Goal: Transaction & Acquisition: Purchase product/service

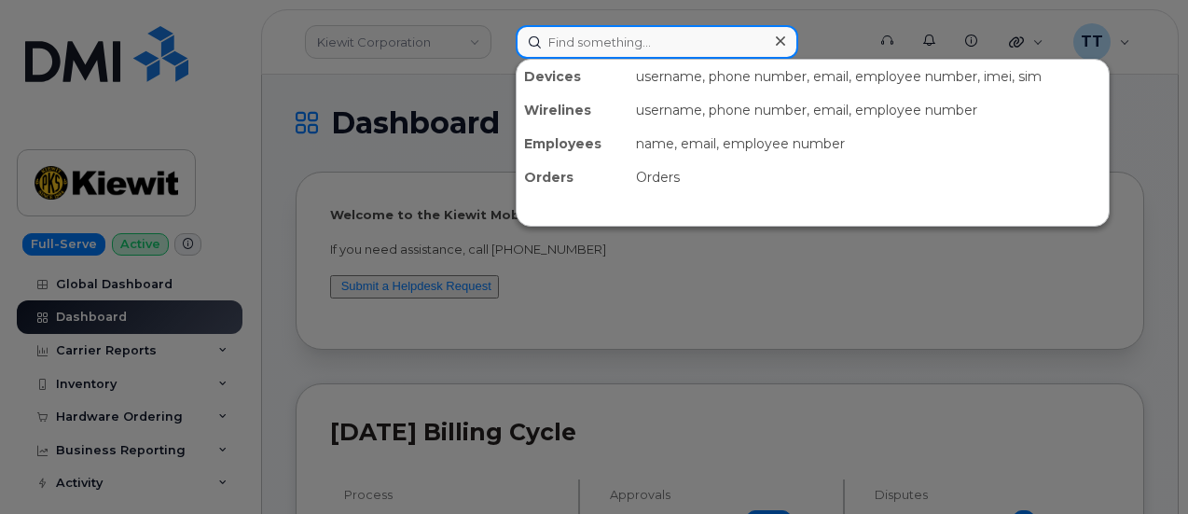
click at [565, 45] on input at bounding box center [657, 42] width 283 height 34
paste input "603-933-5483"
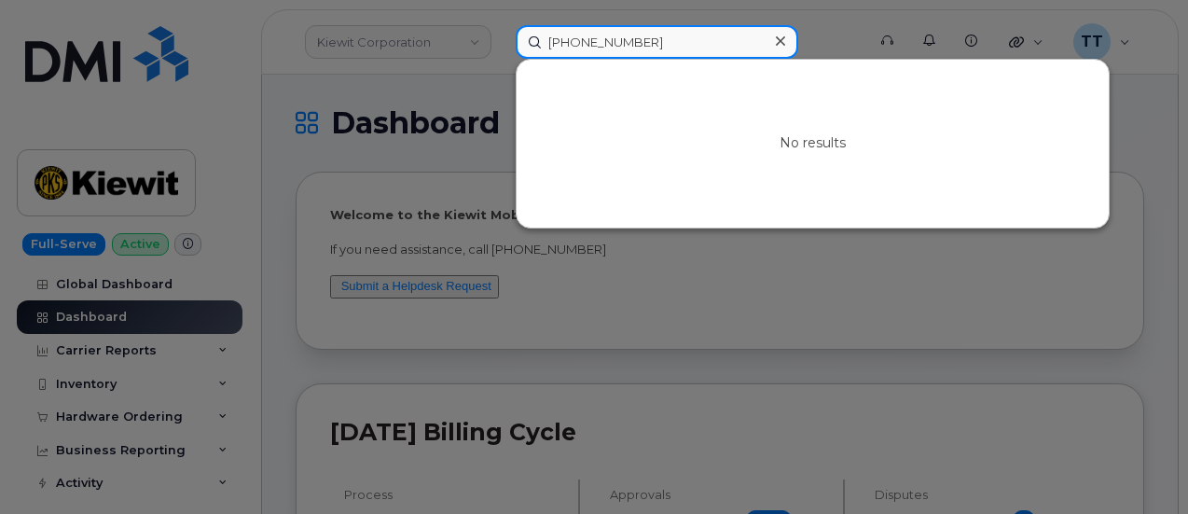
type input "603-933-5483"
click at [608, 31] on input "603-933-5483" at bounding box center [657, 42] width 283 height 34
paste input "[PERSON_NAME]"
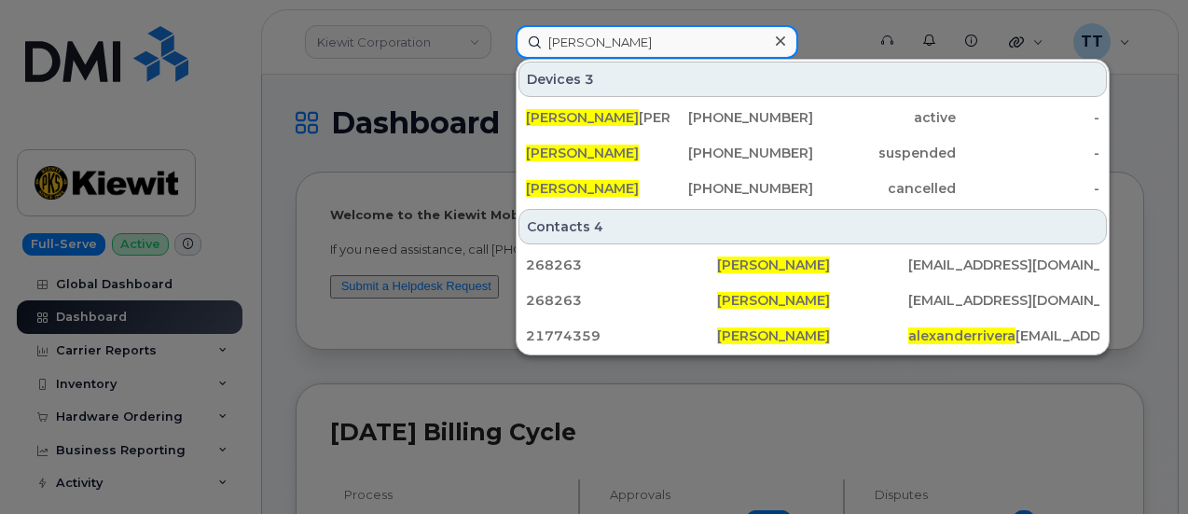
type input "[PERSON_NAME]"
click at [669, 41] on input "[PERSON_NAME]" at bounding box center [657, 42] width 283 height 34
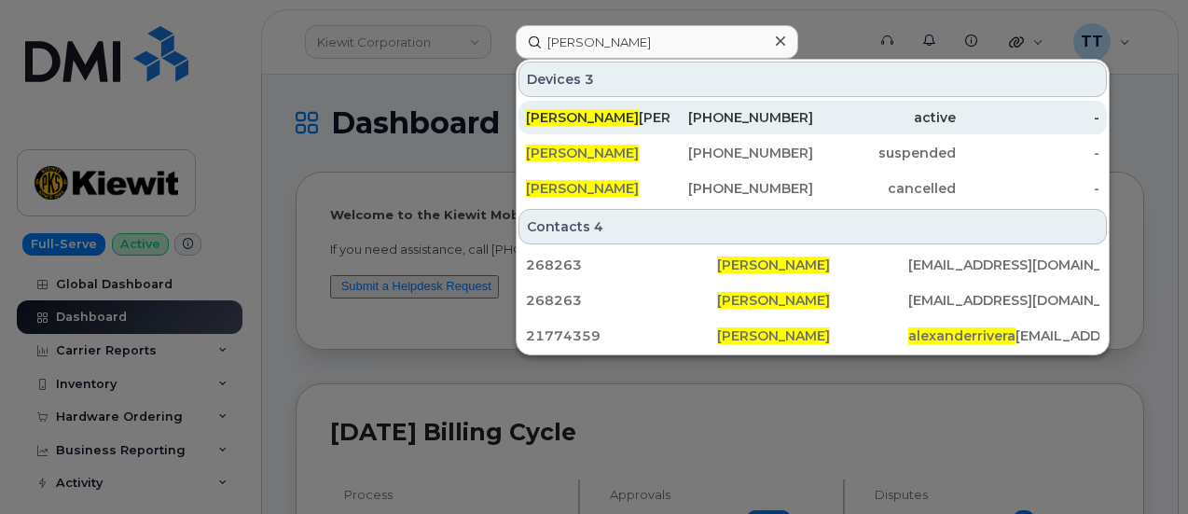
click at [639, 115] on span "ALEXANDER RIVERA" at bounding box center [582, 117] width 113 height 17
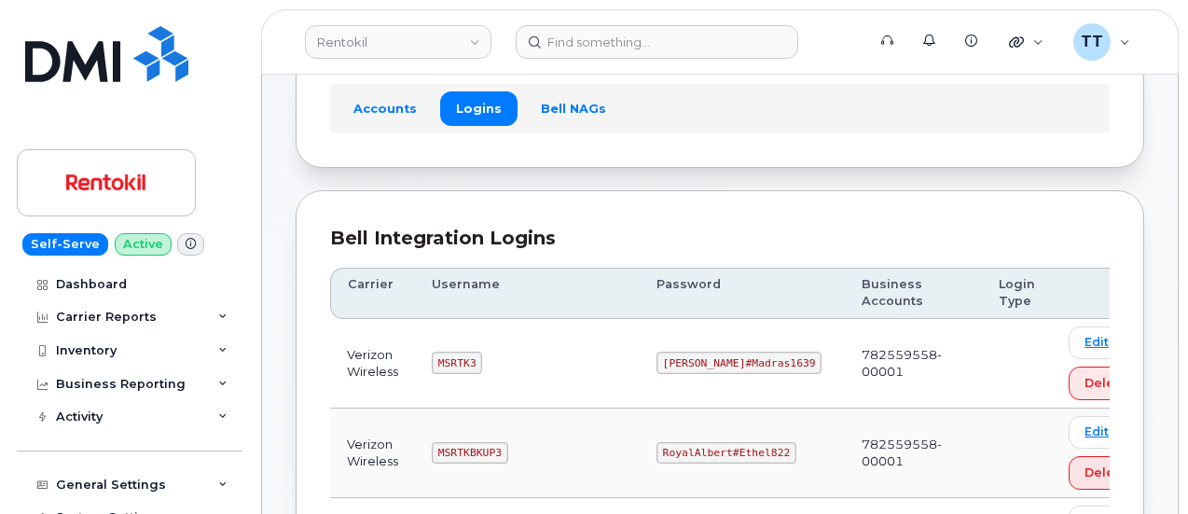
scroll to position [186, 0]
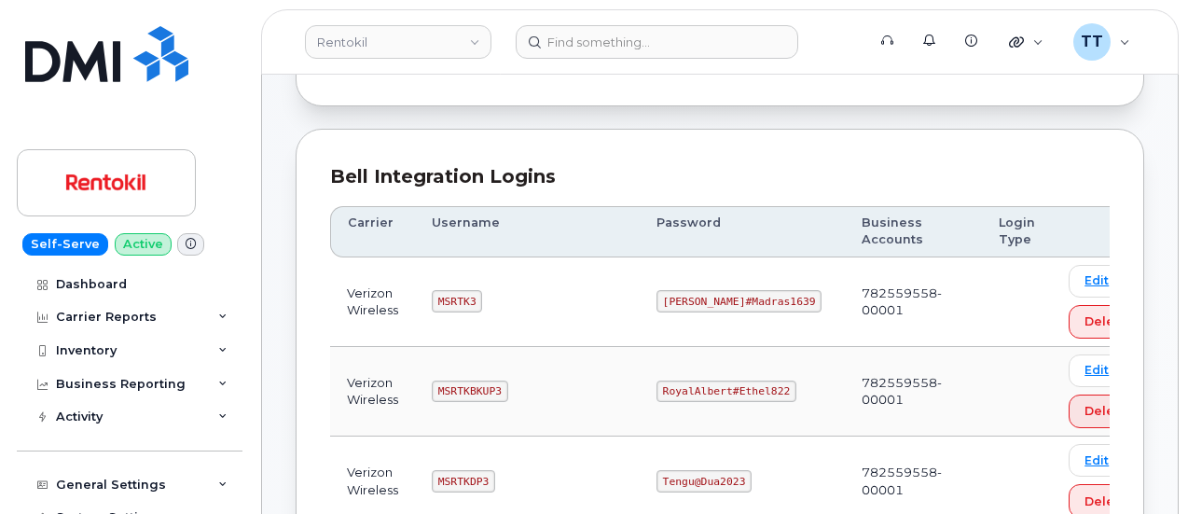
click at [446, 296] on code "MSRTK3" at bounding box center [457, 301] width 50 height 22
copy code "MSRTK3"
click at [671, 290] on code "Lovell#Madras1639" at bounding box center [739, 301] width 166 height 22
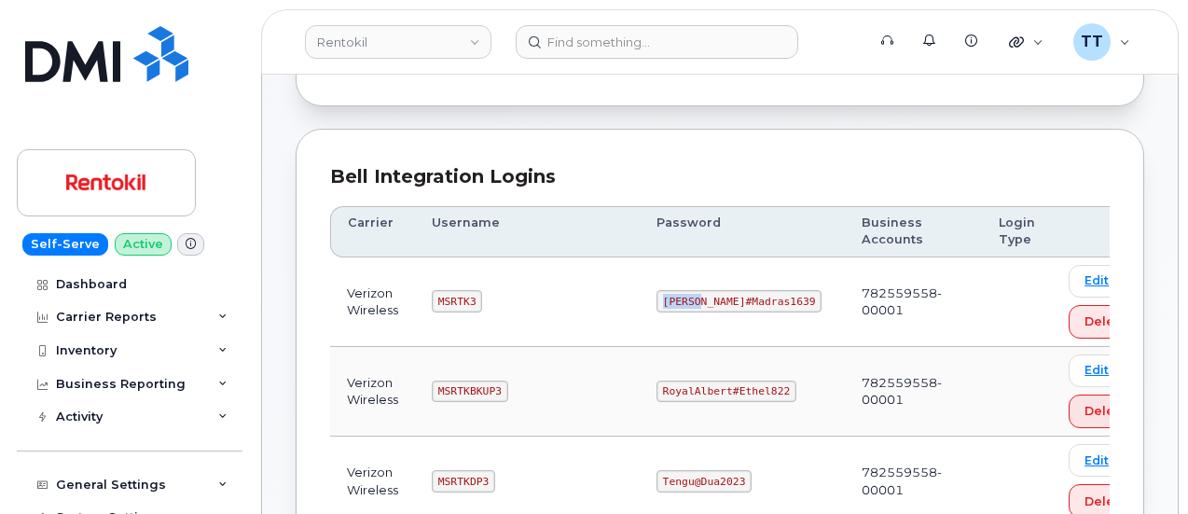
click at [671, 290] on code "Lovell#Madras1639" at bounding box center [739, 301] width 166 height 22
click at [670, 301] on code "Lovell#Madras1639" at bounding box center [739, 301] width 166 height 22
click at [448, 296] on code "MSRTK3" at bounding box center [457, 301] width 50 height 22
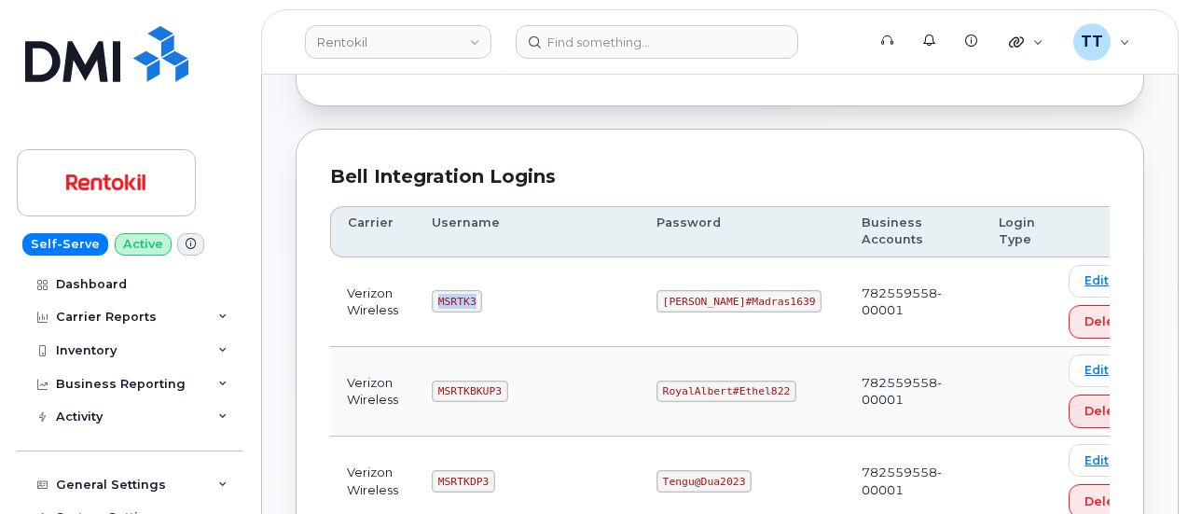
click at [448, 296] on code "MSRTK3" at bounding box center [457, 301] width 50 height 22
copy code "MSRTK3"
click at [508, 288] on td "MSRTK3" at bounding box center [527, 302] width 225 height 90
click at [687, 297] on code "Lovell#Madras1639" at bounding box center [739, 301] width 166 height 22
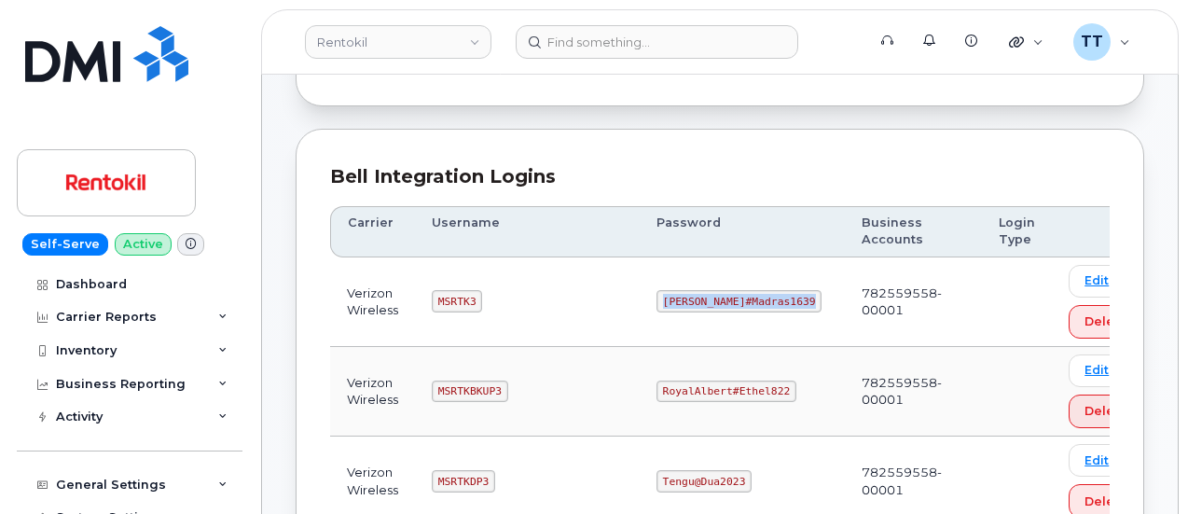
click at [687, 297] on code "Lovell#Madras1639" at bounding box center [739, 301] width 166 height 22
copy code "Lovell#Madras1639"
click at [641, 350] on td "RoyalAlbert#Ethel822" at bounding box center [742, 392] width 205 height 90
click at [453, 385] on code "MSRTKBKUP3" at bounding box center [470, 391] width 76 height 22
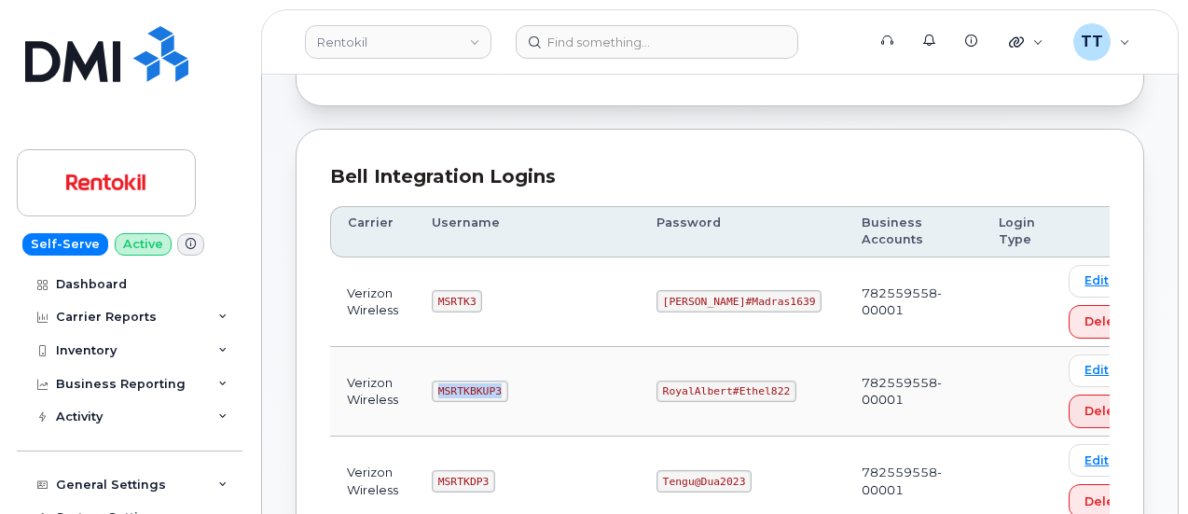
click at [453, 385] on code "MSRTKBKUP3" at bounding box center [470, 391] width 76 height 22
copy code "MSRTKBKUP3"
click at [545, 356] on td "MSRTKBKUP3" at bounding box center [527, 392] width 225 height 90
click at [528, 415] on td "MSRTKBKUP3" at bounding box center [527, 392] width 225 height 90
click at [696, 381] on code "RoyalAlbert#Ethel822" at bounding box center [726, 391] width 140 height 22
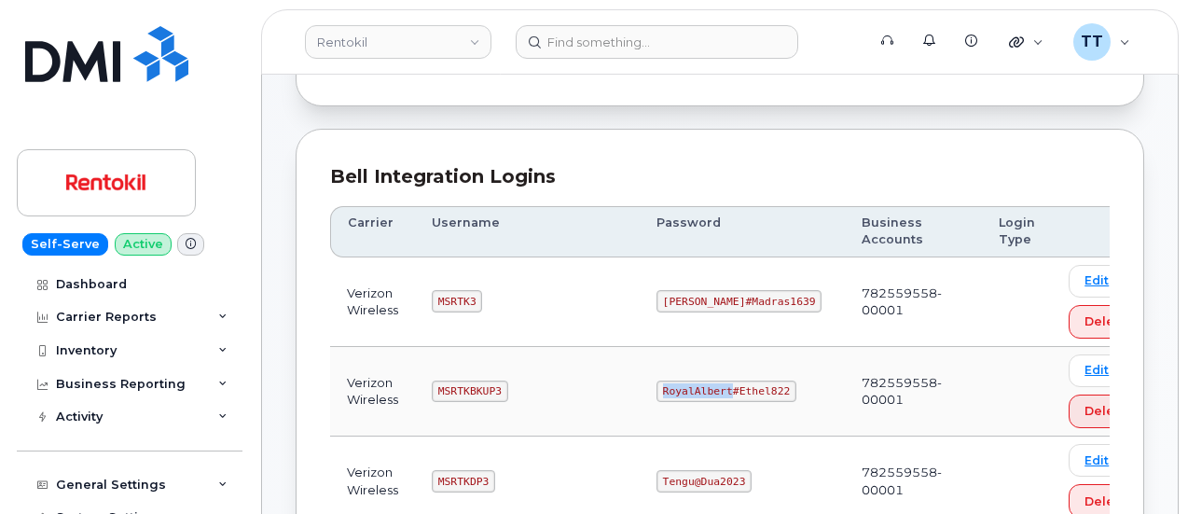
click at [696, 381] on code "RoyalAlbert#Ethel822" at bounding box center [726, 391] width 140 height 22
copy code "RoyalAlbert#Ethel822"
click at [679, 356] on td "RoyalAlbert#Ethel822" at bounding box center [742, 392] width 205 height 90
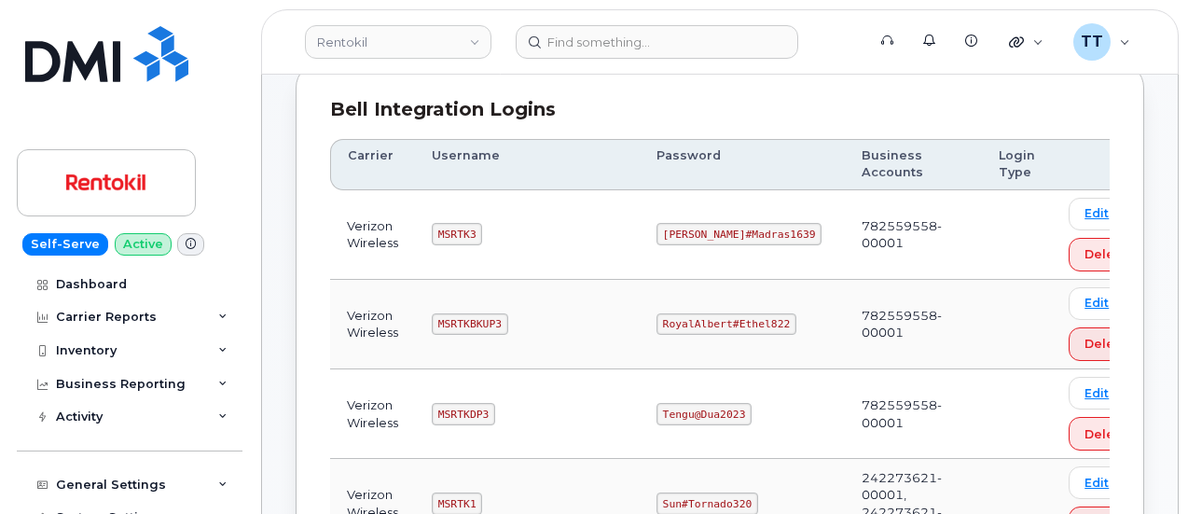
scroll to position [280, 0]
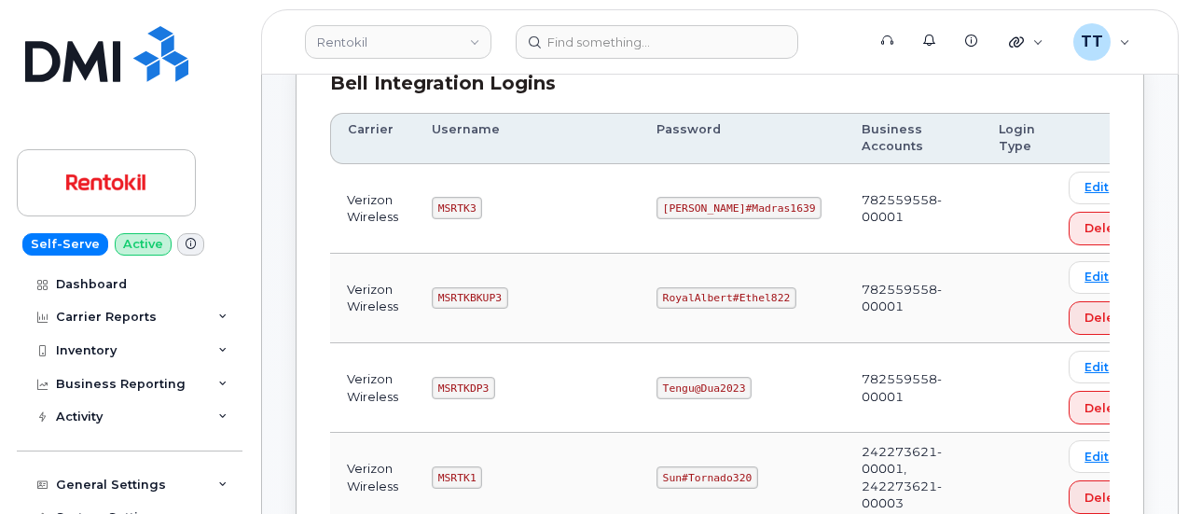
click at [456, 377] on code "MSRTKDP3" at bounding box center [463, 388] width 63 height 22
copy code "MSRTKDP3"
click at [520, 350] on td "MSRTKDP3" at bounding box center [527, 388] width 225 height 90
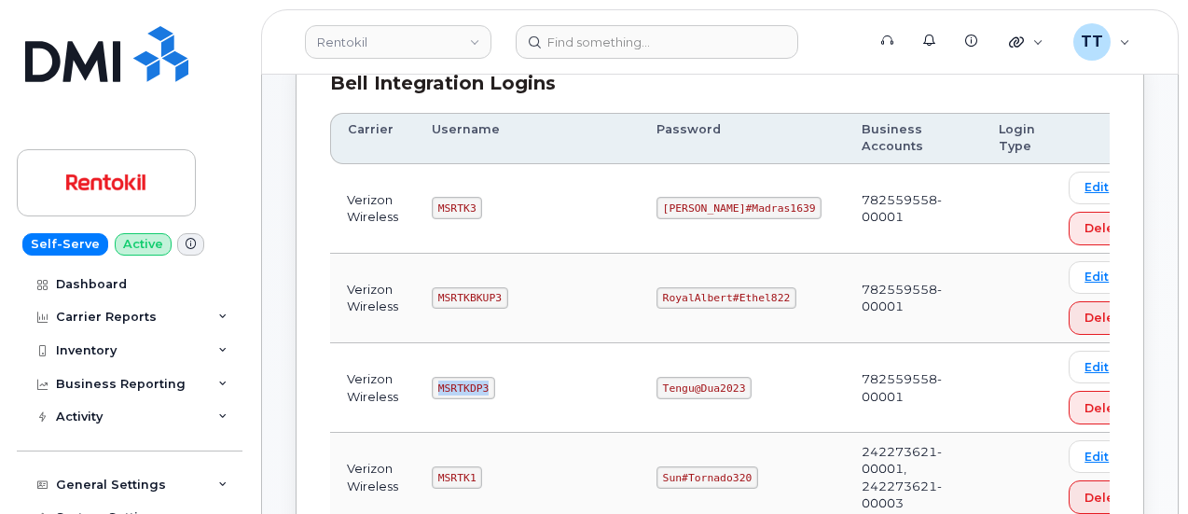
click at [464, 387] on code "MSRTKDP3" at bounding box center [463, 388] width 63 height 22
click at [456, 392] on code "MSRTKDP3" at bounding box center [463, 388] width 63 height 22
click at [456, 383] on code "MSRTKDP3" at bounding box center [463, 388] width 63 height 22
click at [671, 383] on code "Tengu@Dua2023" at bounding box center [703, 388] width 95 height 22
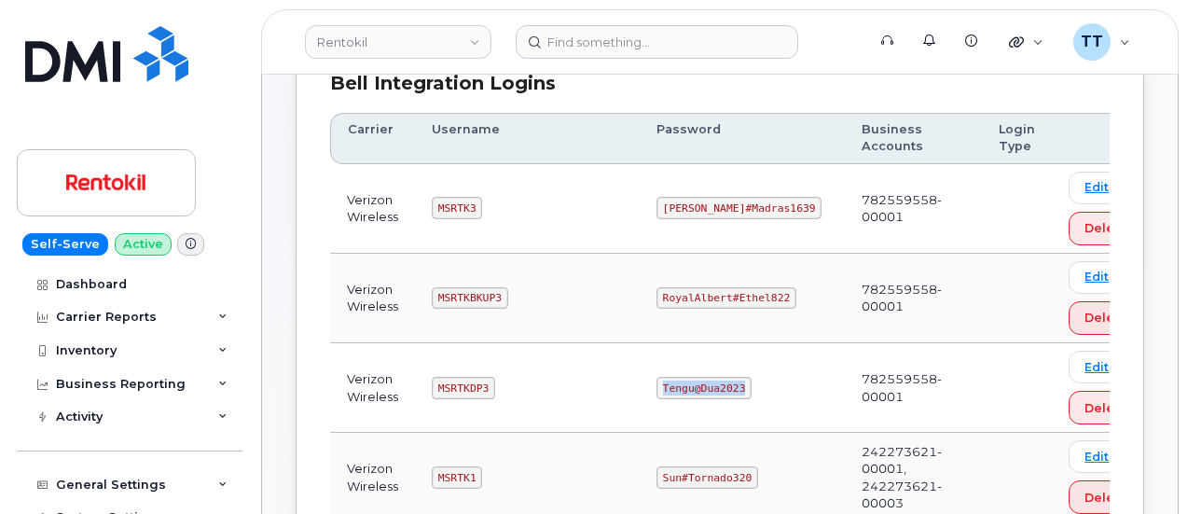
click at [671, 383] on code "Tengu@Dua2023" at bounding box center [703, 388] width 95 height 22
copy code "Tengu@Dua2023"
click at [685, 310] on td "RoyalAlbert#Ethel822" at bounding box center [742, 299] width 205 height 90
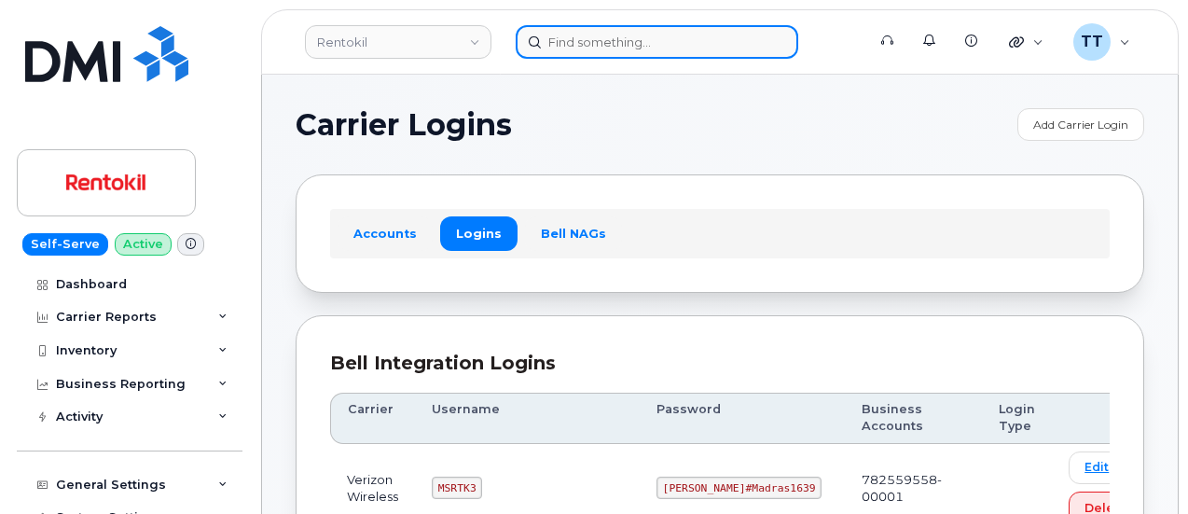
click at [713, 40] on input at bounding box center [657, 42] width 283 height 34
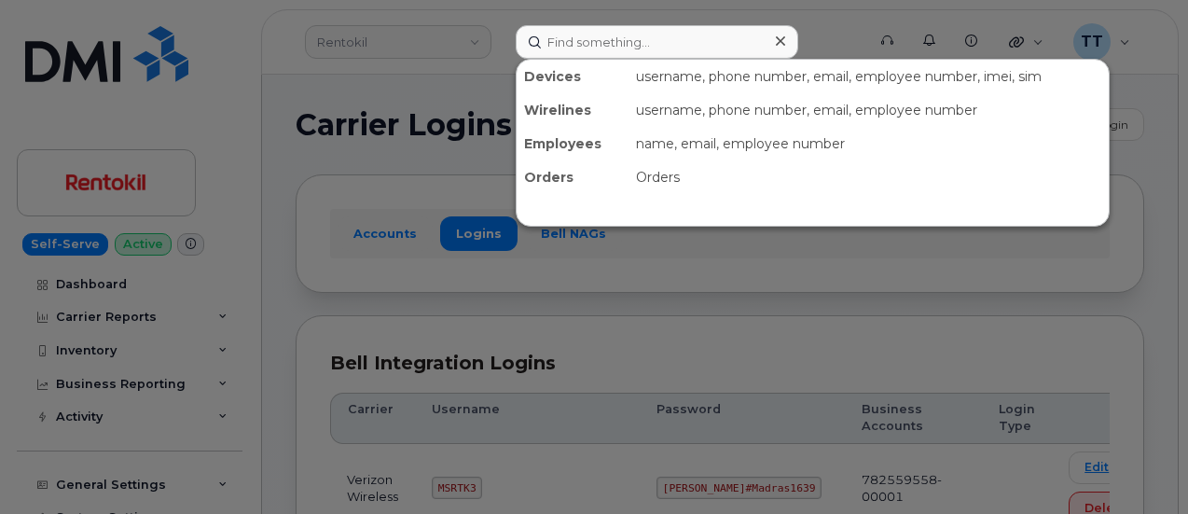
click at [828, 40] on div at bounding box center [594, 257] width 1188 height 514
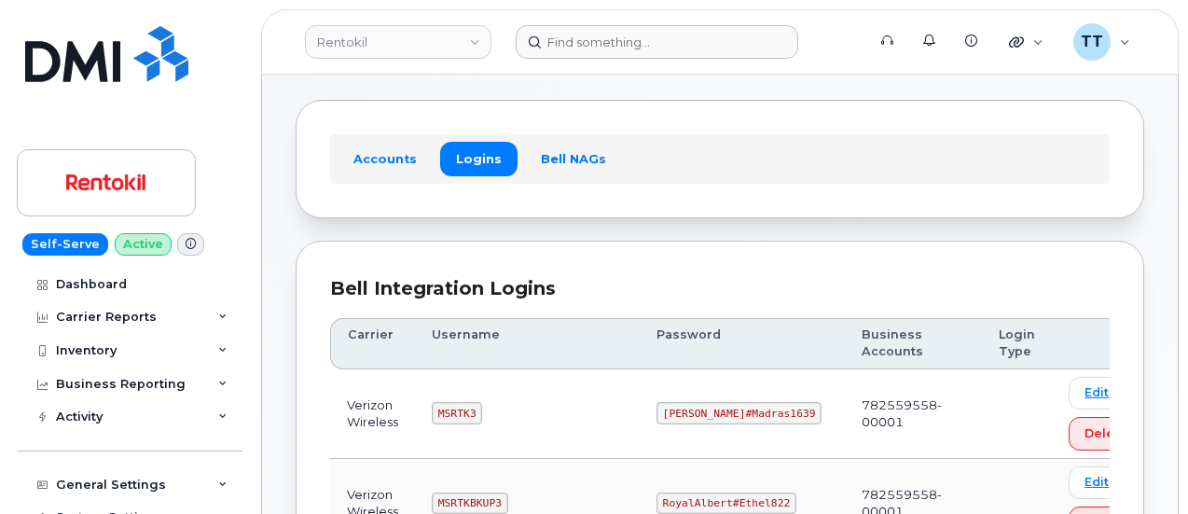
scroll to position [93, 0]
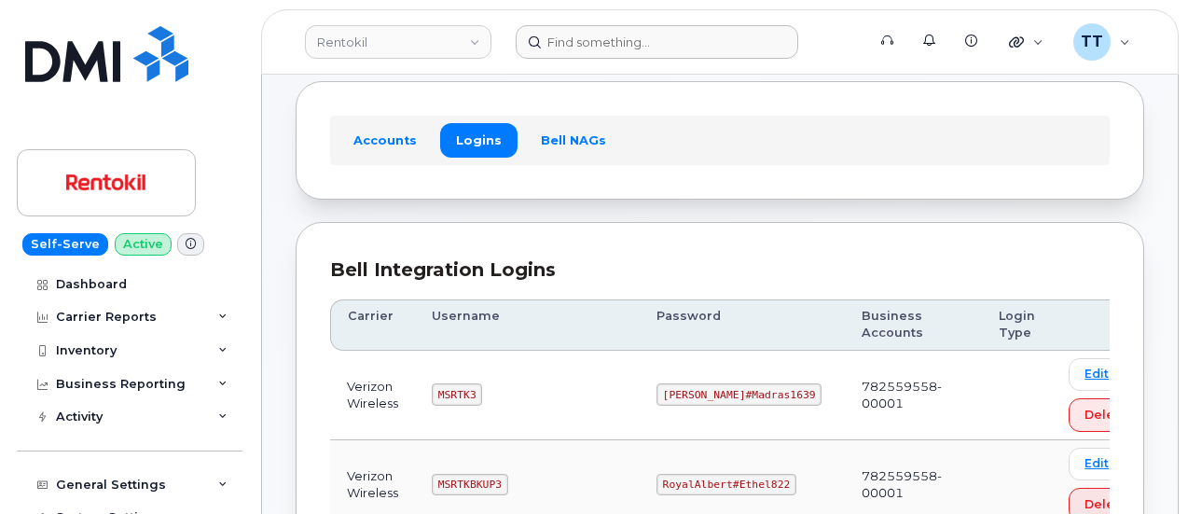
click at [449, 387] on code "MSRTK3" at bounding box center [457, 394] width 50 height 22
copy code "MSRTK3"
click at [703, 394] on code "Lovell#Madras1639" at bounding box center [739, 394] width 166 height 22
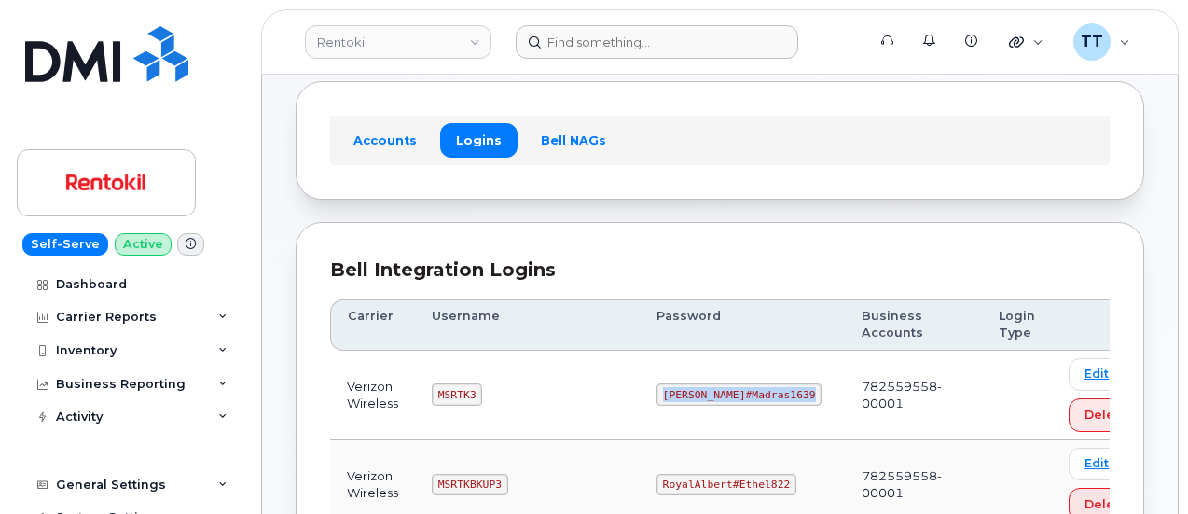
click at [703, 394] on code "Lovell#Madras1639" at bounding box center [739, 394] width 166 height 22
copy code "Lovell#Madras1639"
click at [546, 387] on td "MSRTK3" at bounding box center [527, 396] width 225 height 90
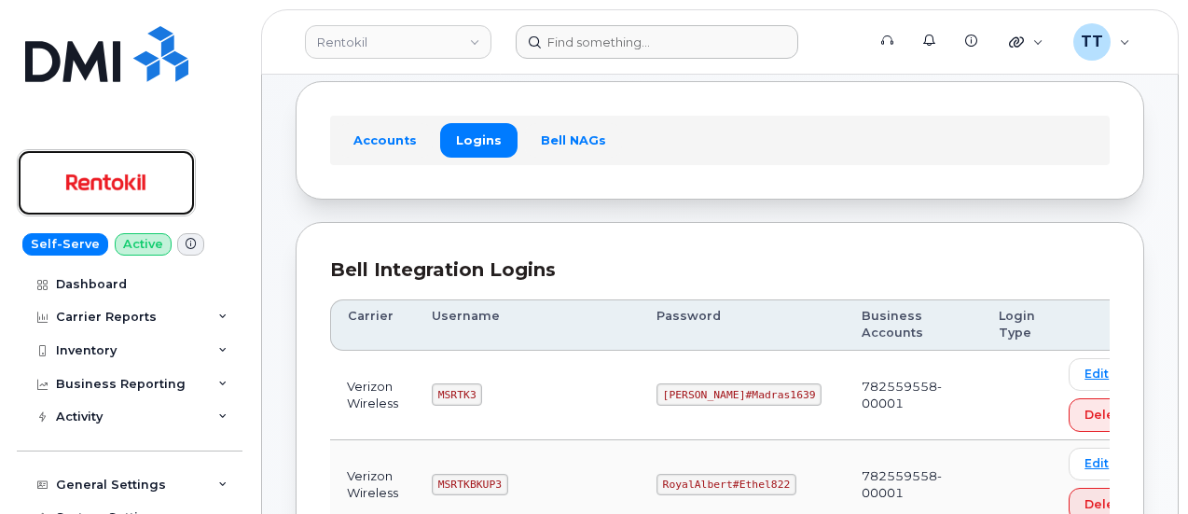
click at [121, 190] on img at bounding box center [107, 183] width 144 height 54
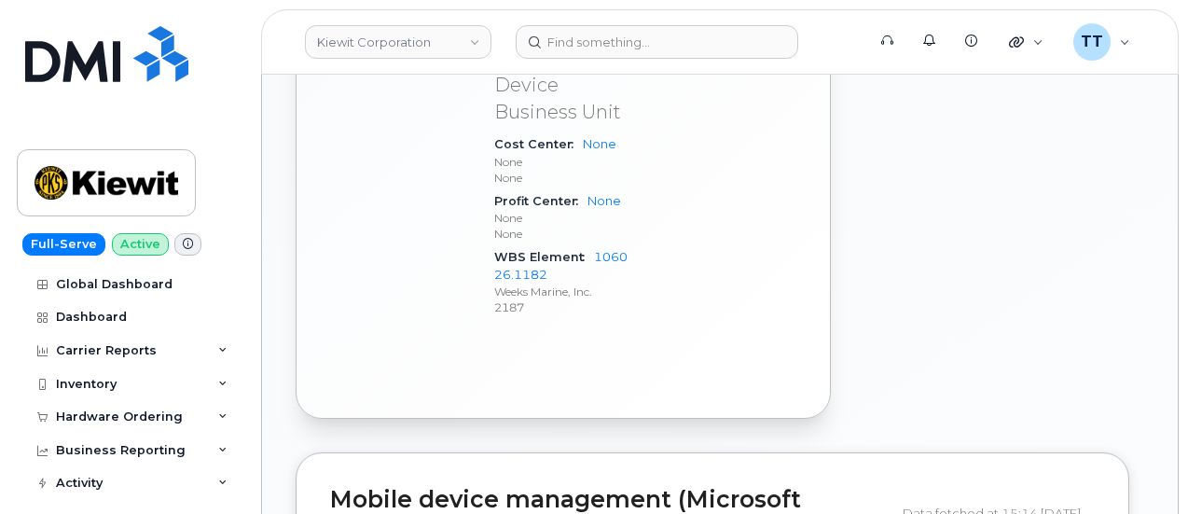
scroll to position [1354, 0]
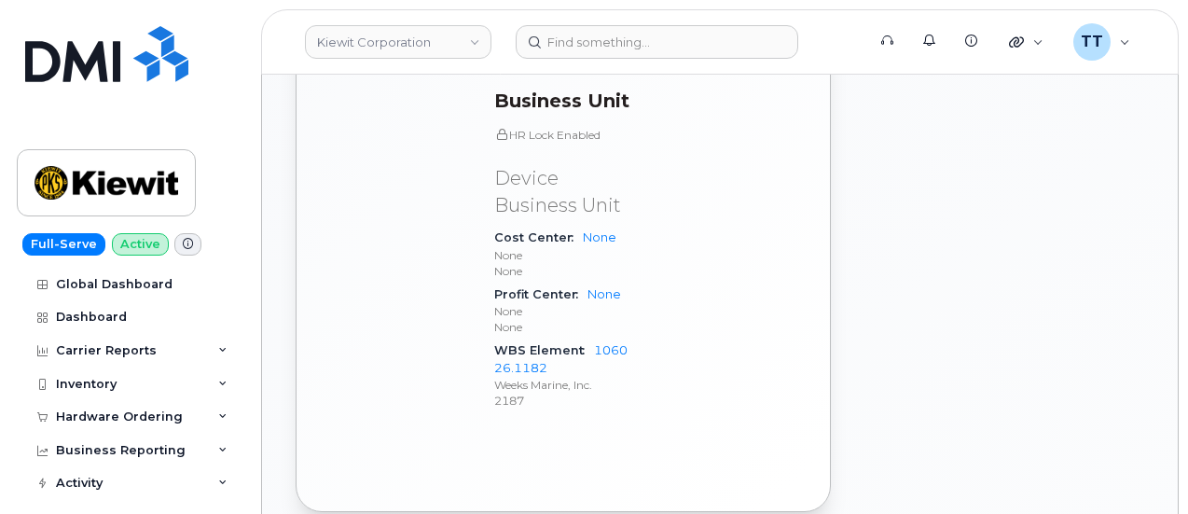
drag, startPoint x: 492, startPoint y: 335, endPoint x: 558, endPoint y: 360, distance: 70.0
copy div "WBS Element 106026.1182"
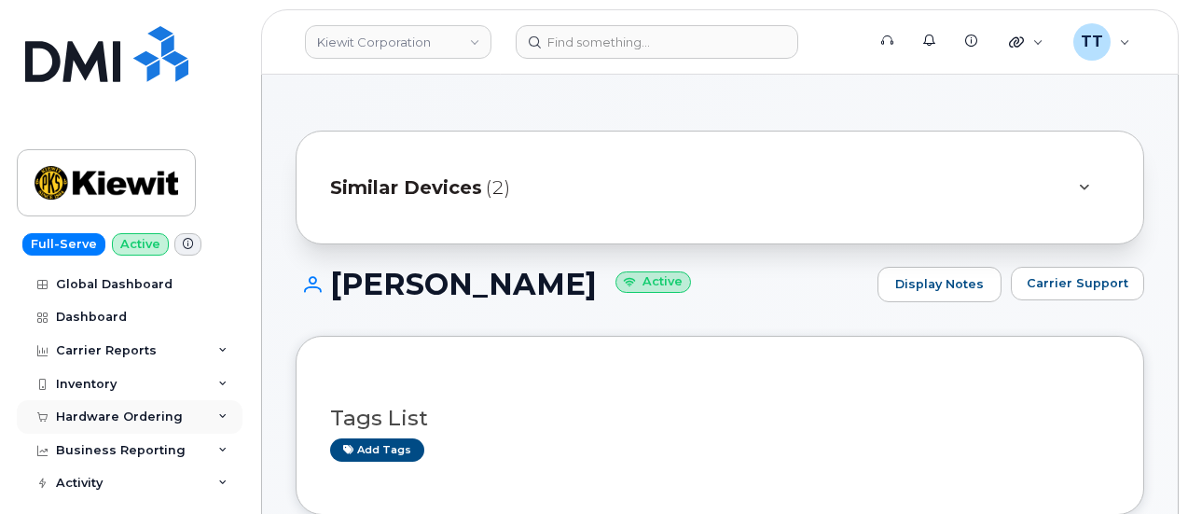
click at [134, 409] on div "Hardware Ordering" at bounding box center [119, 416] width 127 height 15
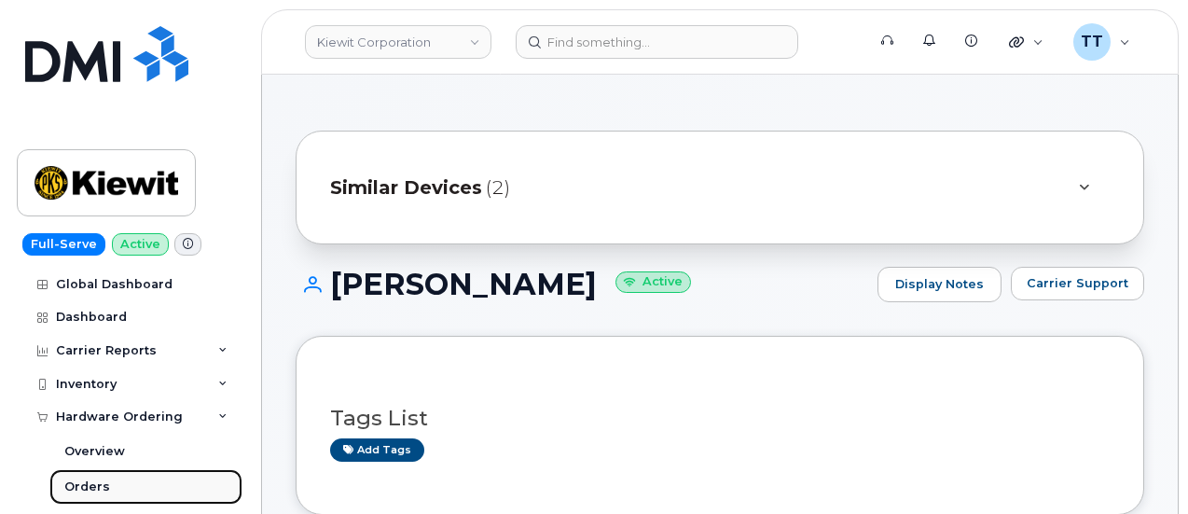
click at [83, 486] on div "Orders" at bounding box center [87, 486] width 46 height 17
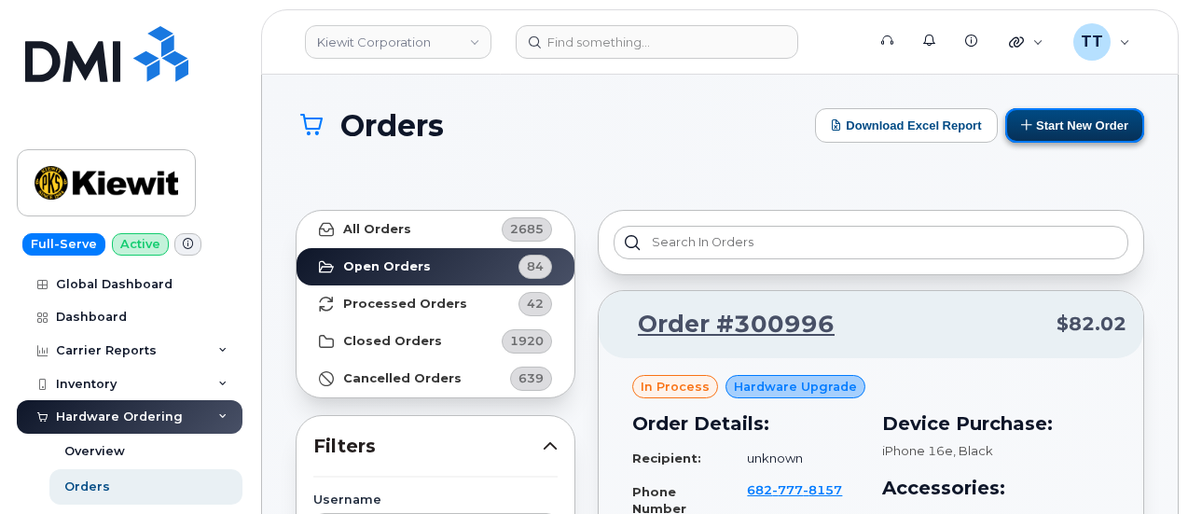
click at [1029, 122] on icon at bounding box center [1027, 124] width 12 height 12
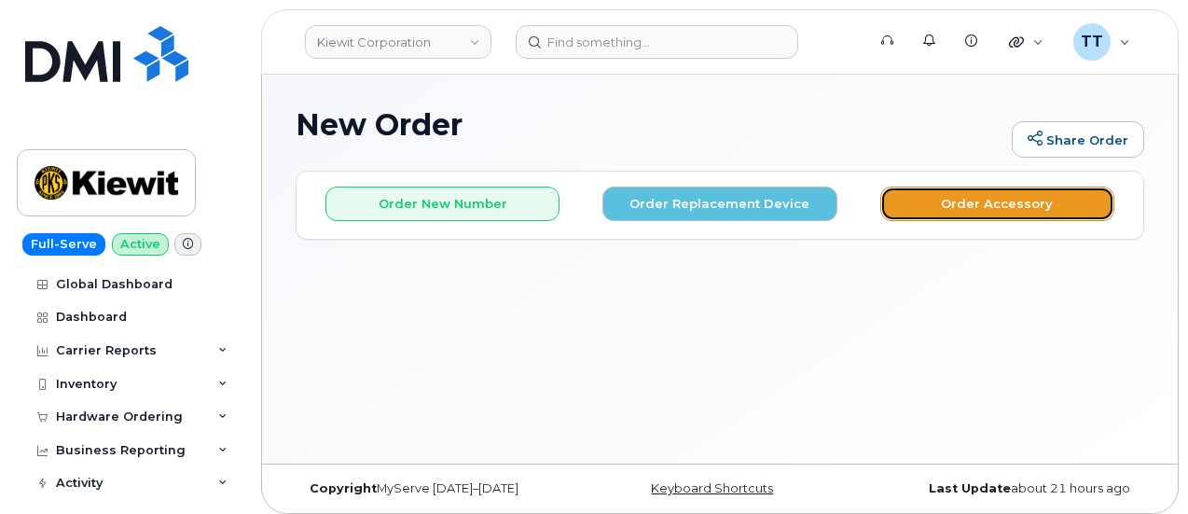
click at [935, 204] on button "Order Accessory" at bounding box center [997, 203] width 234 height 35
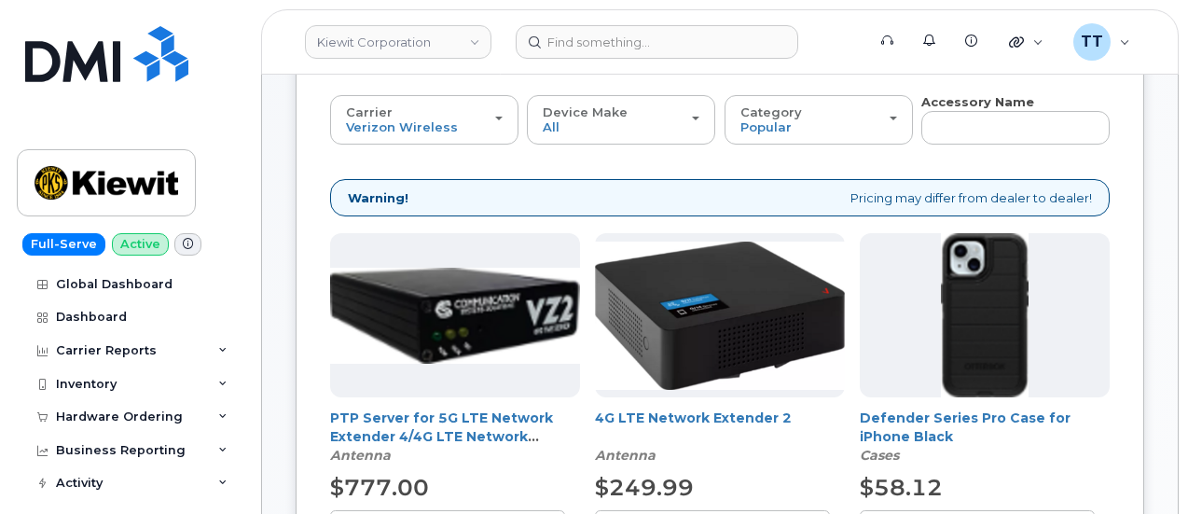
scroll to position [93, 0]
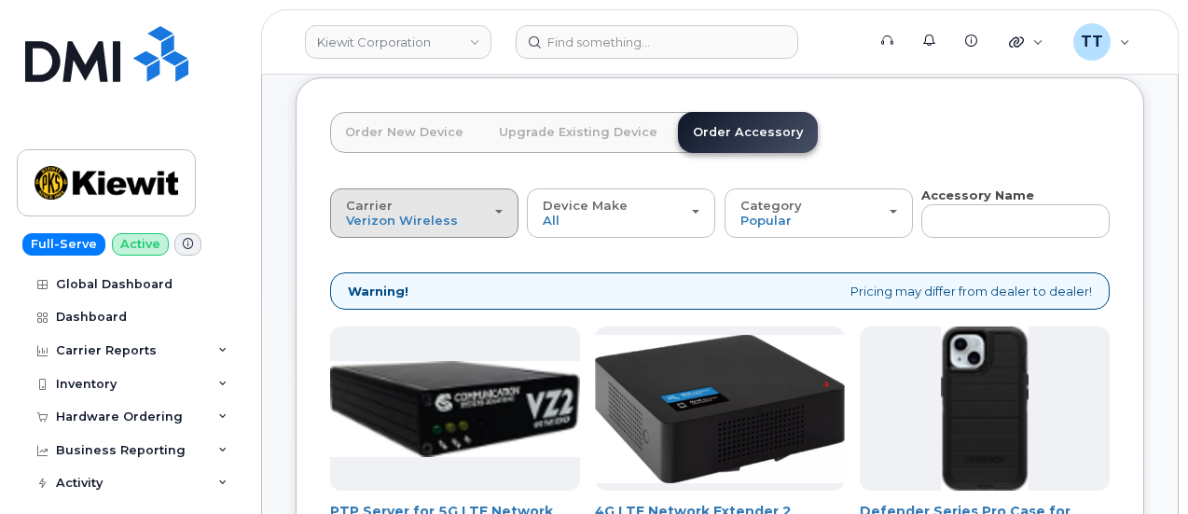
click at [408, 208] on div "Carrier Verizon Wireless T-Mobile AT&T Wireless" at bounding box center [424, 213] width 157 height 29
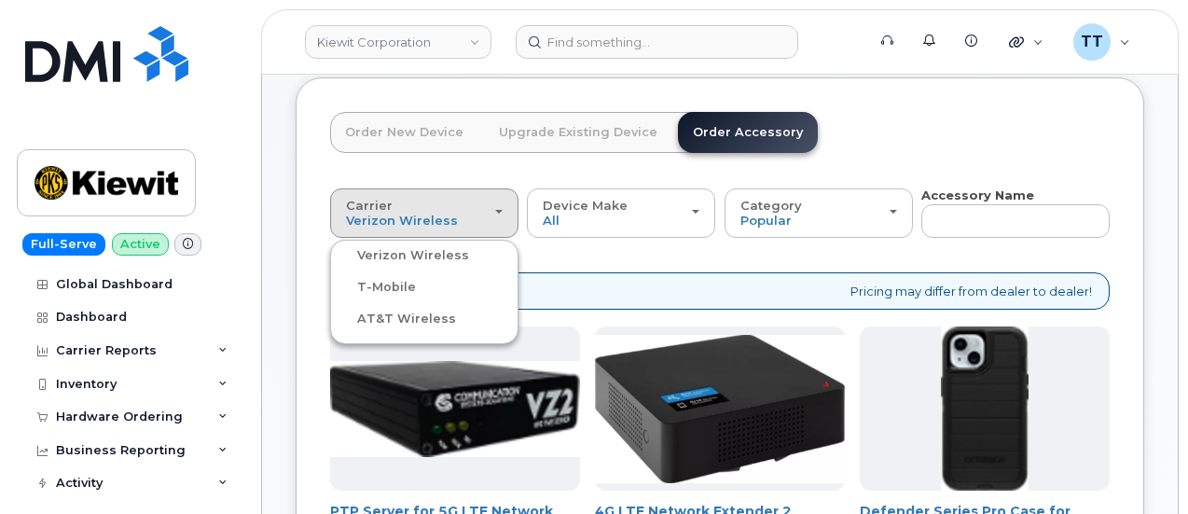
click at [397, 314] on label "AT&T Wireless" at bounding box center [395, 319] width 121 height 22
click at [0, 0] on input "AT&T Wireless" at bounding box center [0, 0] width 0 height 0
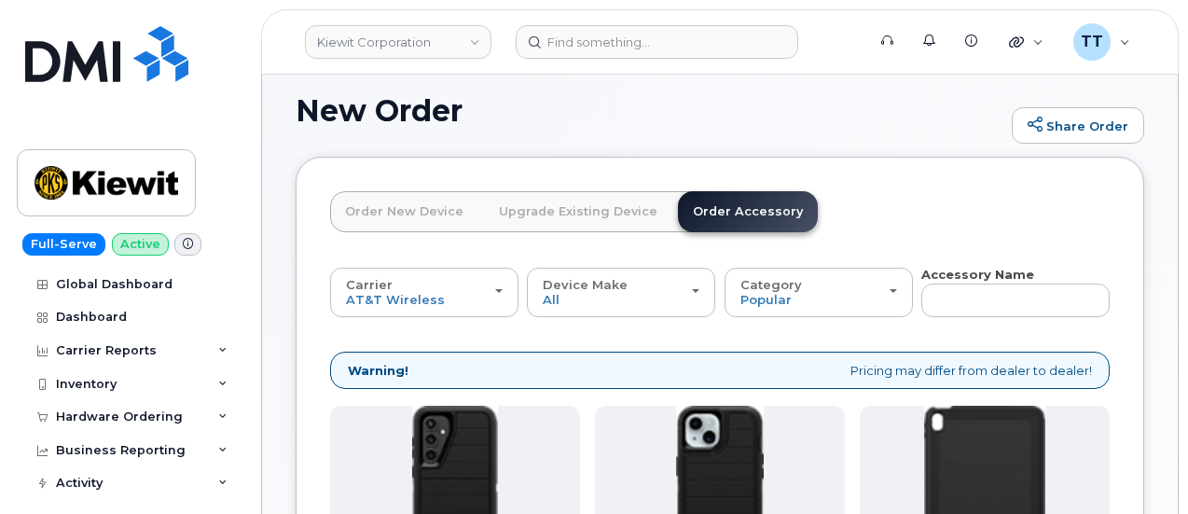
scroll to position [6, 0]
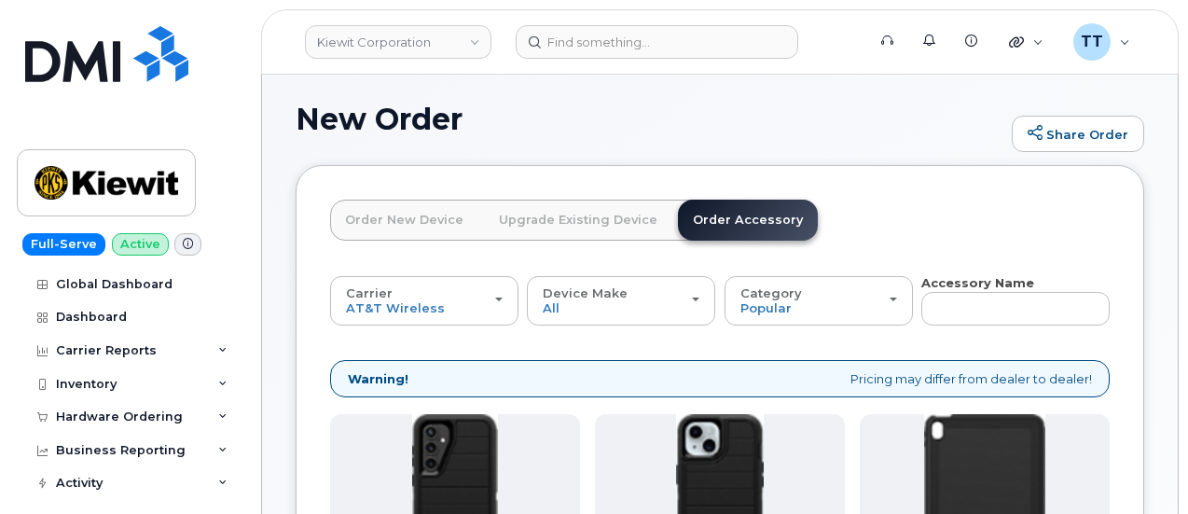
click at [399, 221] on link "Order New Device" at bounding box center [404, 220] width 148 height 41
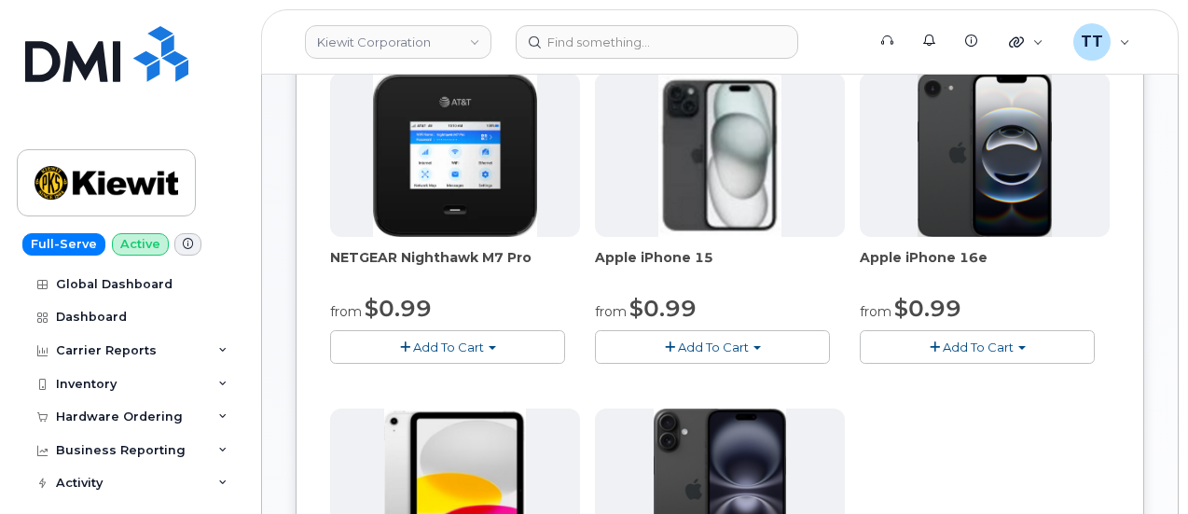
scroll to position [285, 0]
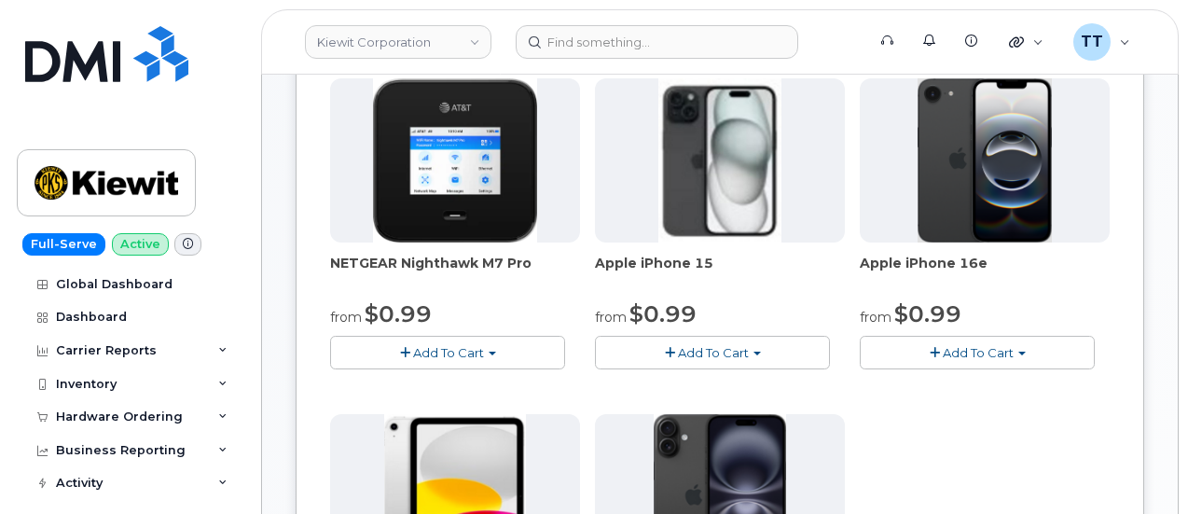
click at [413, 353] on span "Add To Cart" at bounding box center [448, 352] width 71 height 15
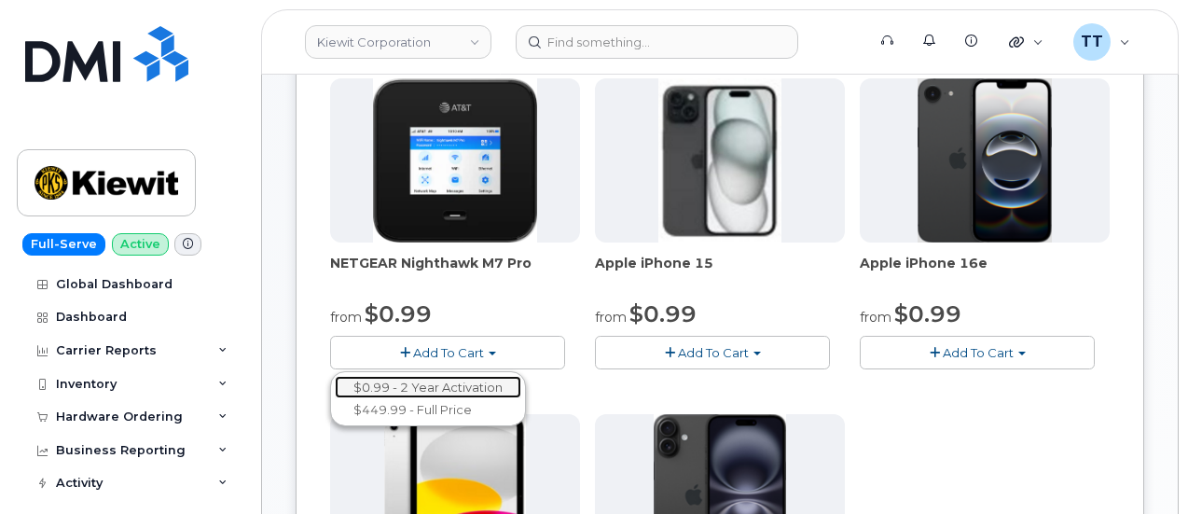
click at [440, 384] on link "$0.99 - 2 Year Activation" at bounding box center [428, 387] width 186 height 23
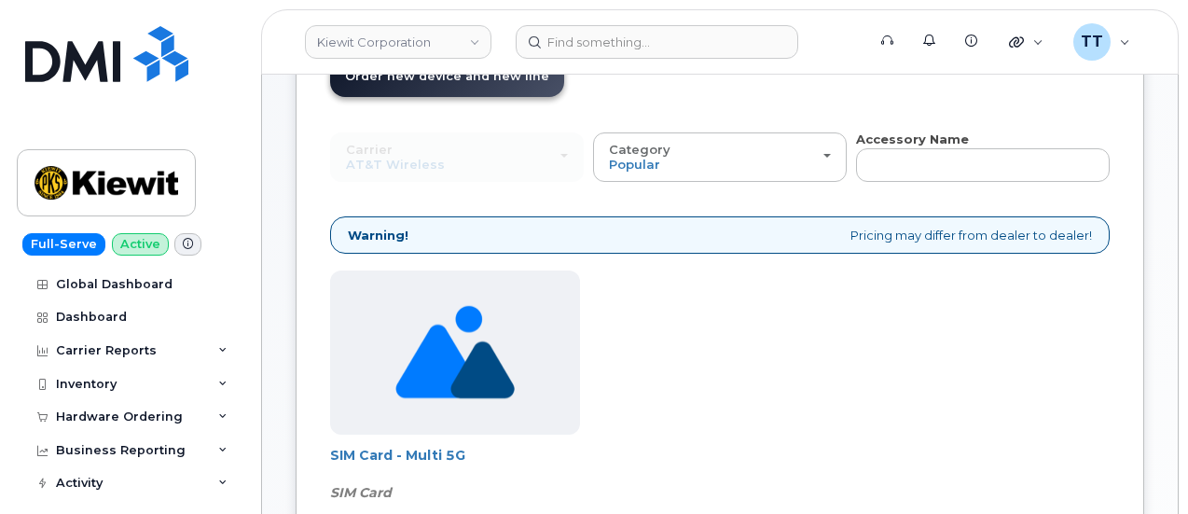
scroll to position [280, 0]
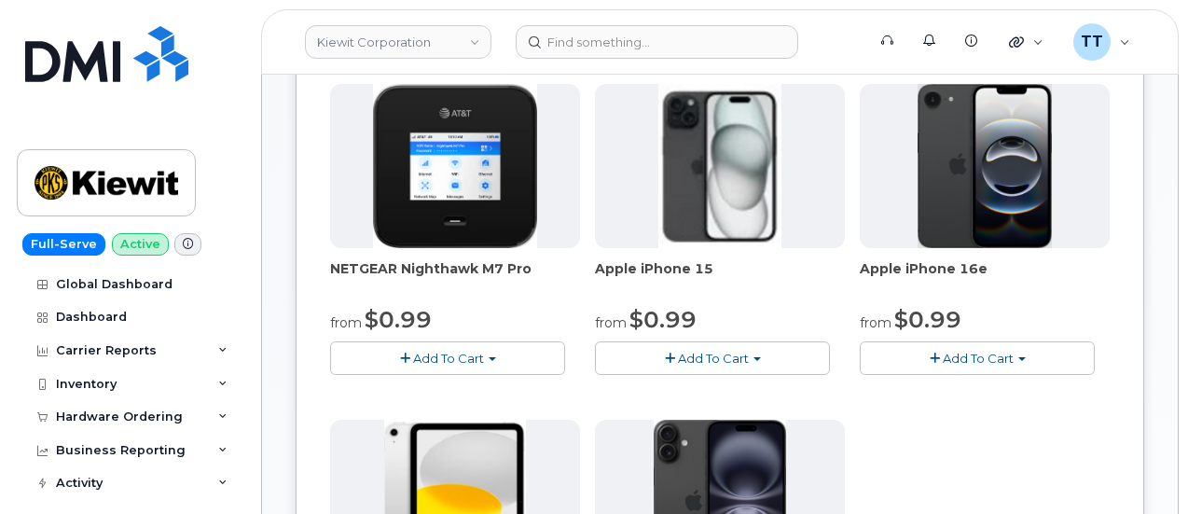
scroll to position [944, 0]
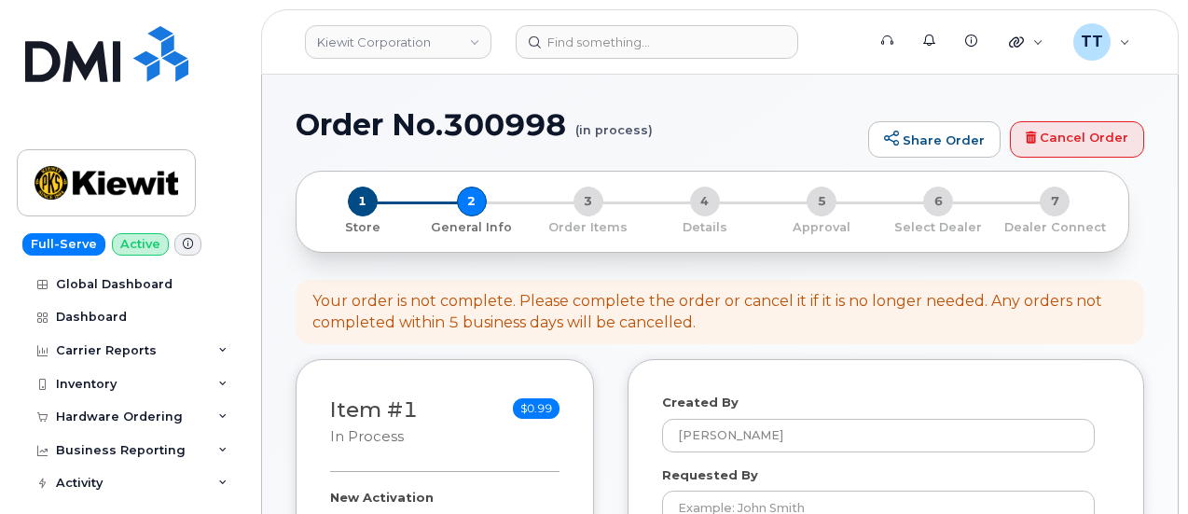
select select
click at [373, 132] on h1 "Order No.300998 (in process)" at bounding box center [577, 124] width 563 height 33
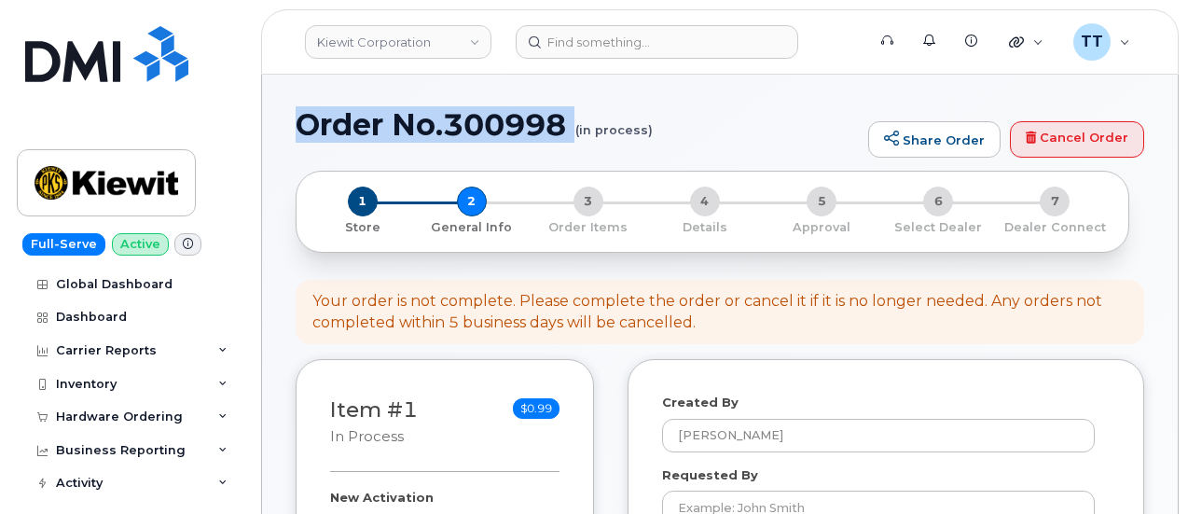
click at [373, 132] on h1 "Order No.300998 (in process)" at bounding box center [577, 124] width 563 height 33
copy h1 "Order No.300998"
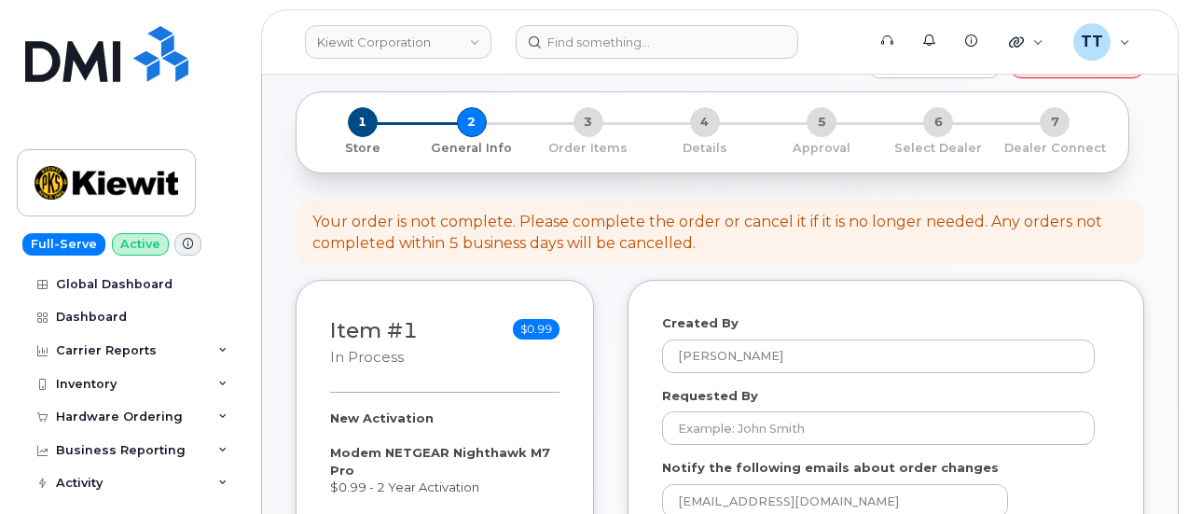
scroll to position [186, 0]
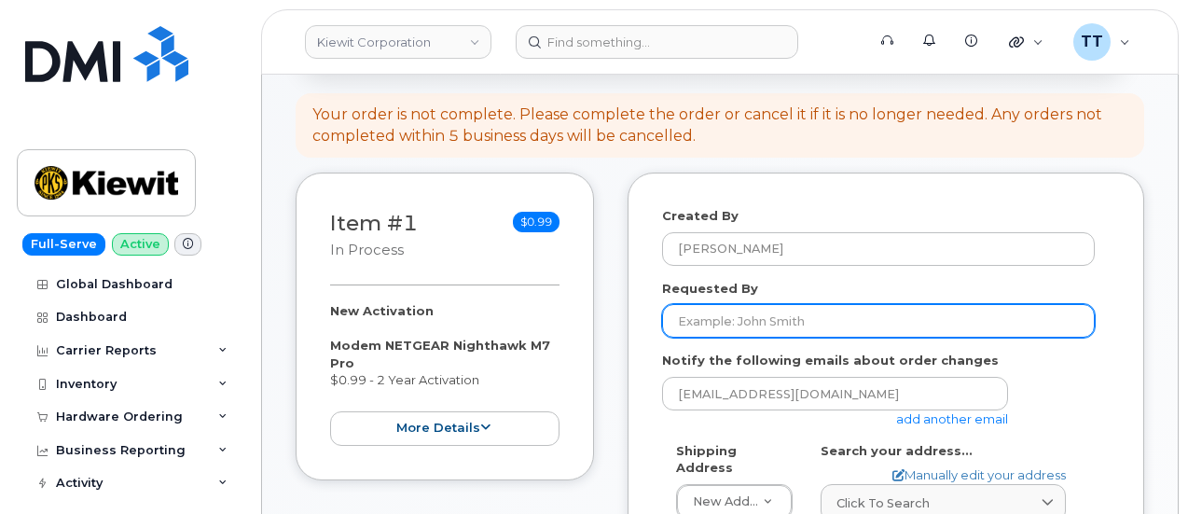
click at [781, 328] on input "Requested By" at bounding box center [878, 321] width 433 height 34
click at [782, 328] on input "Requested By" at bounding box center [878, 321] width 433 height 34
paste input "[PERSON_NAME]"
type input "[PERSON_NAME]"
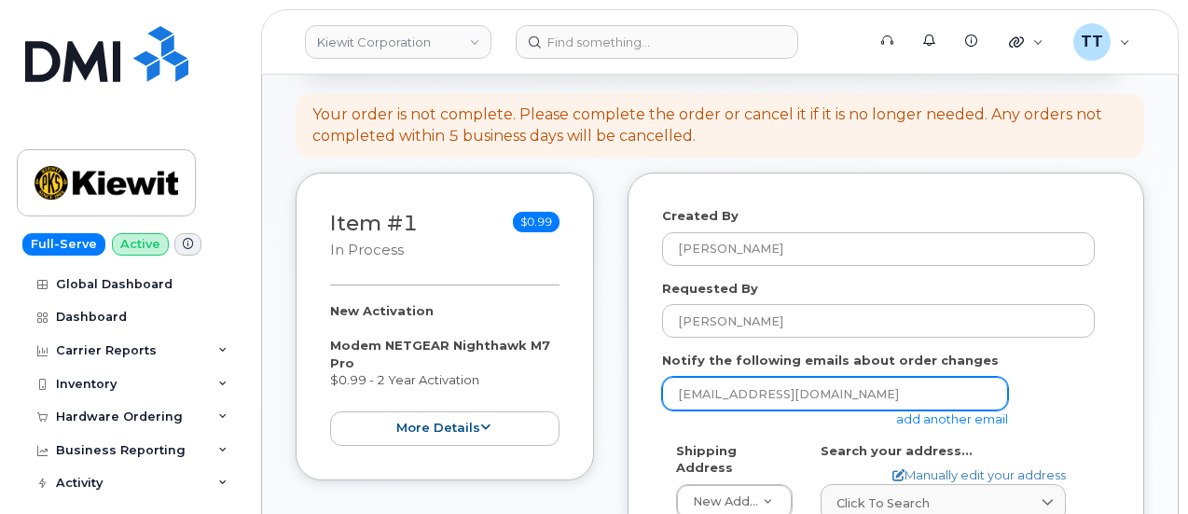
click at [811, 383] on input "[EMAIL_ADDRESS][DOMAIN_NAME]" at bounding box center [835, 394] width 346 height 34
click at [811, 383] on input "email" at bounding box center [835, 394] width 346 height 34
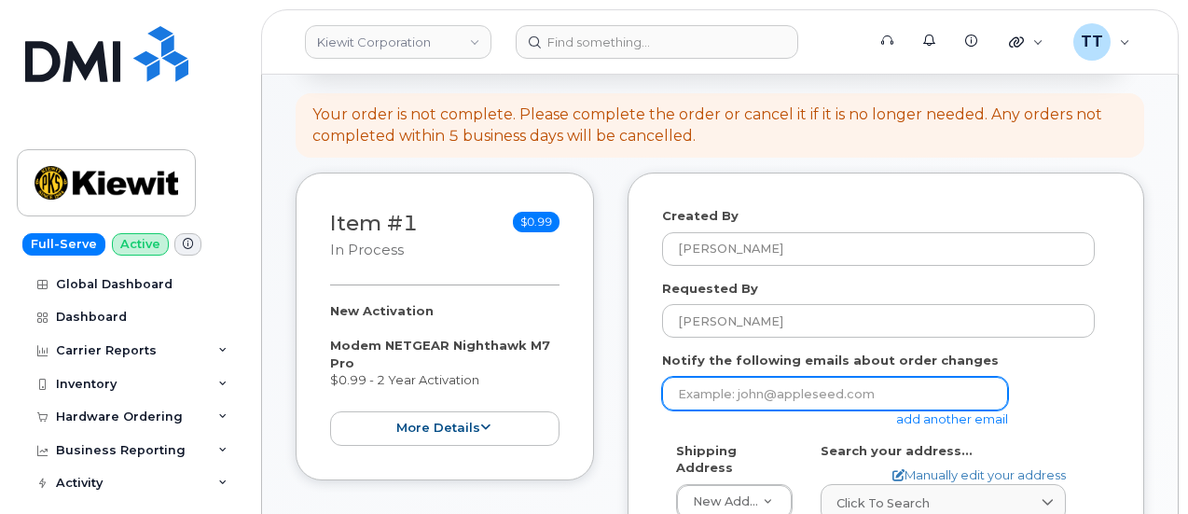
click at [938, 399] on input "email" at bounding box center [835, 394] width 346 height 34
paste input "[EMAIL_ADDRESS][DOMAIN_NAME]"
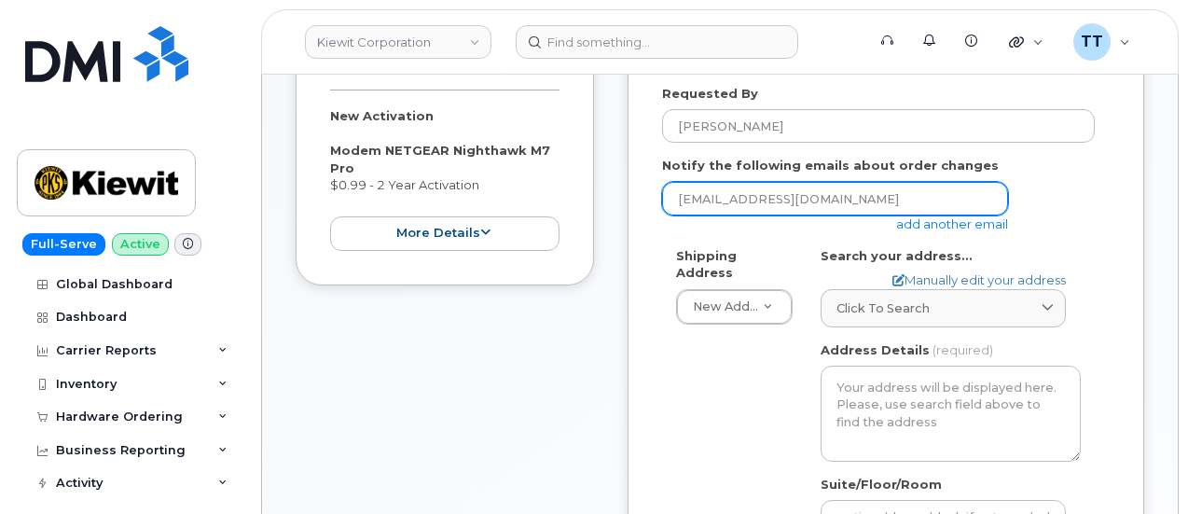
scroll to position [466, 0]
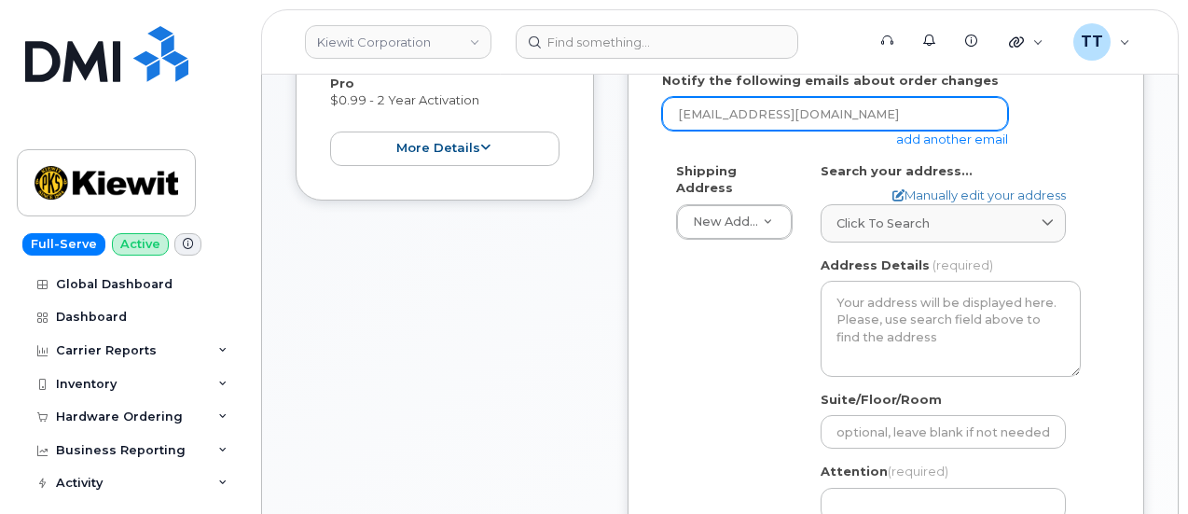
type input "[EMAIL_ADDRESS][DOMAIN_NAME]"
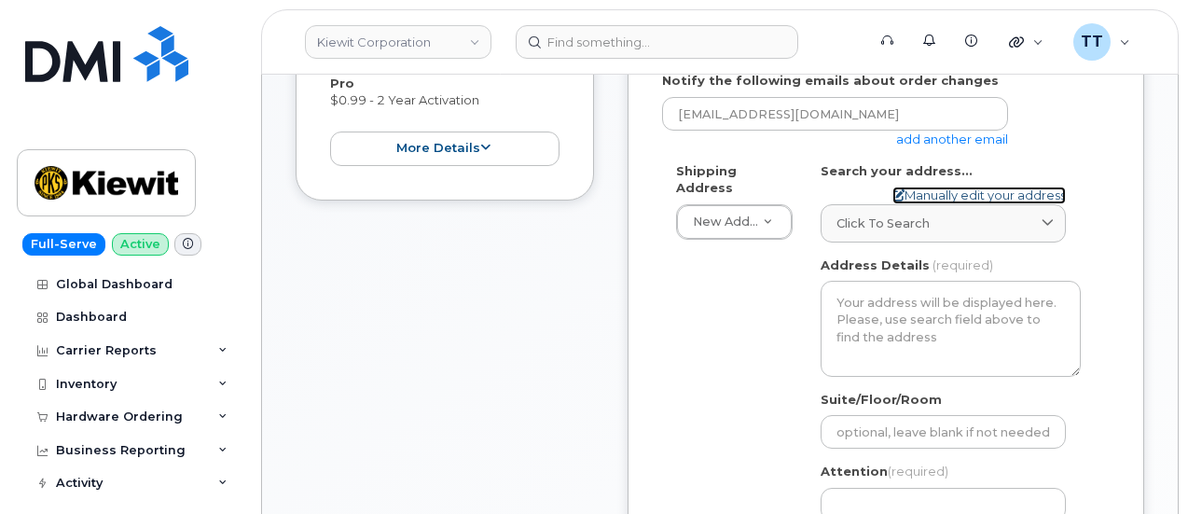
click at [953, 200] on link "Manually edit your address" at bounding box center [978, 195] width 173 height 18
select select
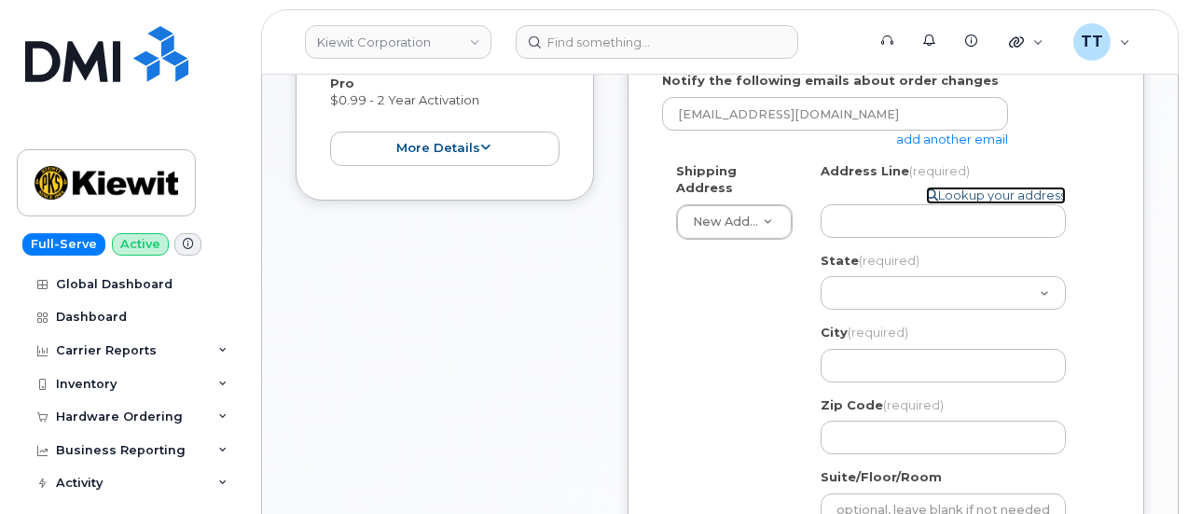
click at [966, 193] on link "Lookup your address" at bounding box center [996, 195] width 140 height 18
select select
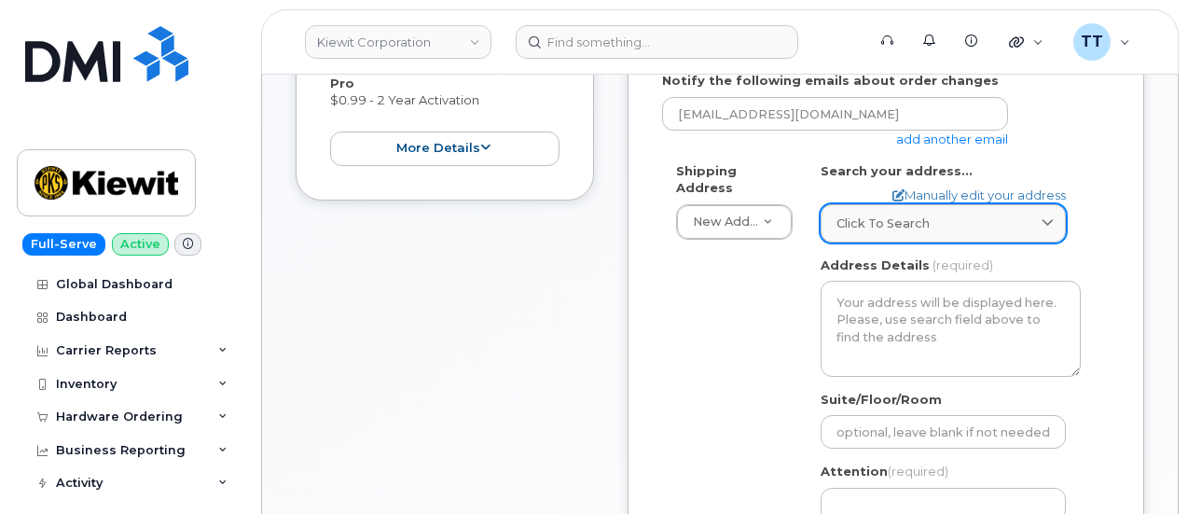
click at [906, 221] on span "Click to search" at bounding box center [882, 223] width 93 height 18
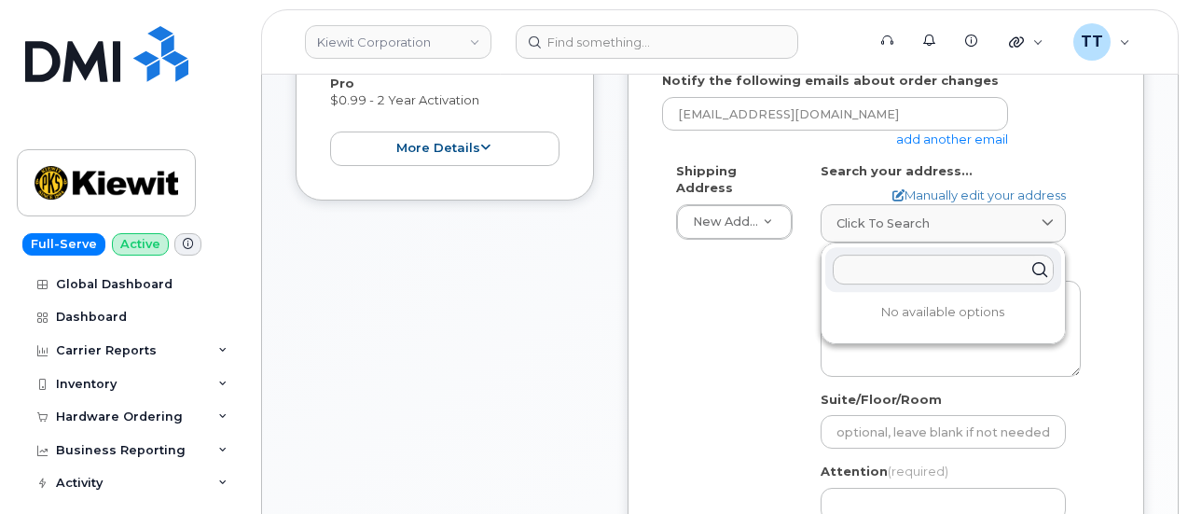
paste input "10656 LA-23 [PERSON_NAME], LA 70037"
type input "10656 LA-23 aBelle Chasse, LA 70037"
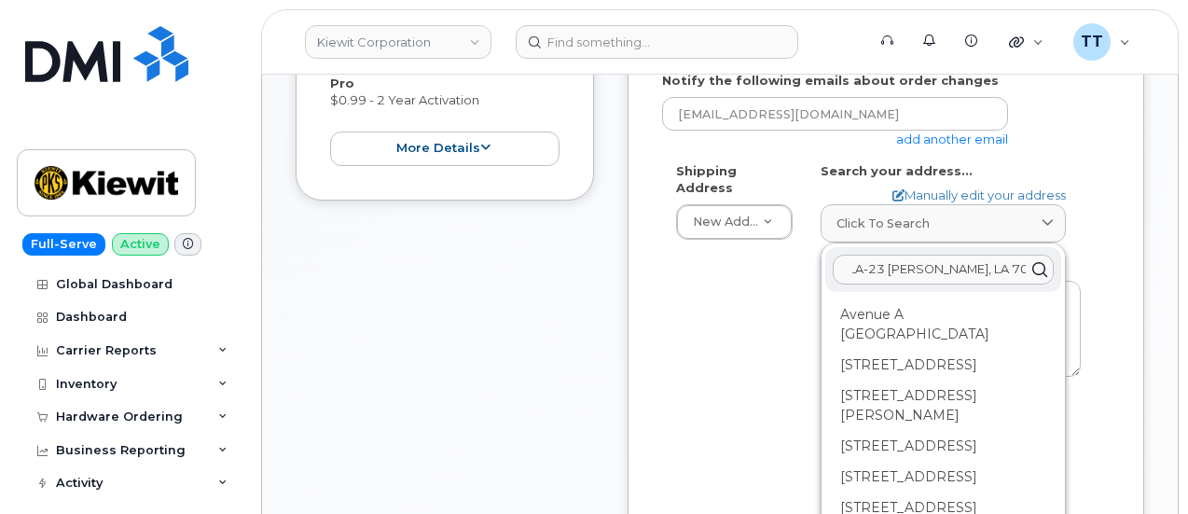
click at [898, 268] on input "10656 LA-23 aBelle Chasse, LA 70037" at bounding box center [943, 270] width 221 height 30
click at [939, 186] on link "Manually edit your address" at bounding box center [978, 195] width 173 height 18
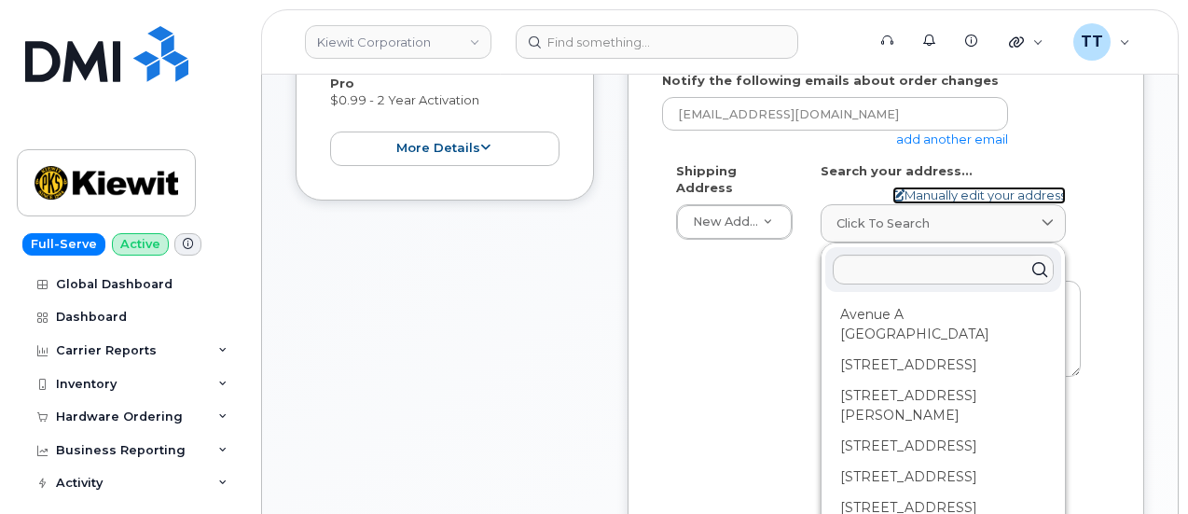
select select
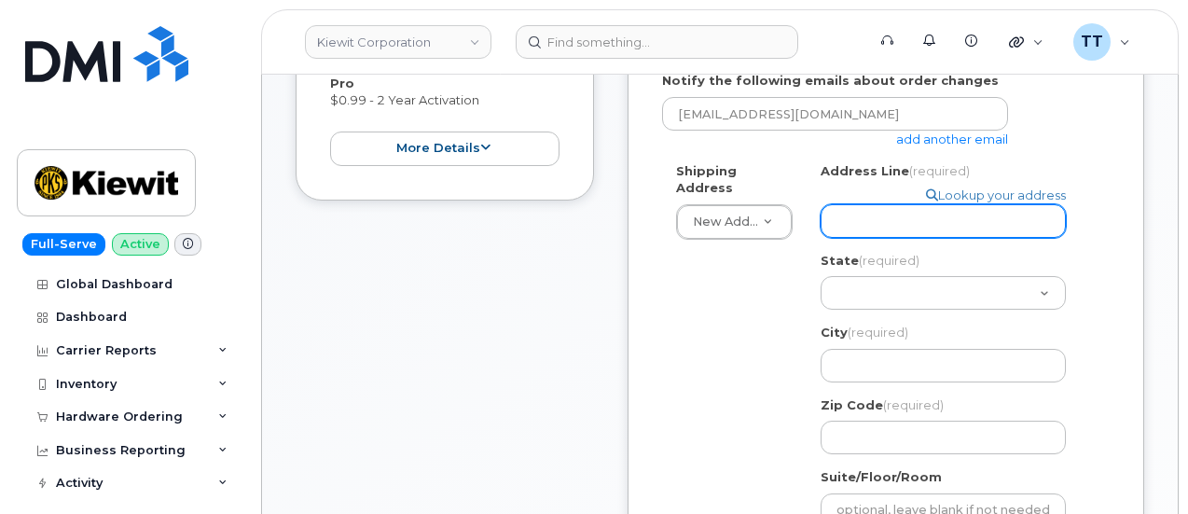
paste input "10656 LA-23 aBelle Chasse, LA 70037"
select select
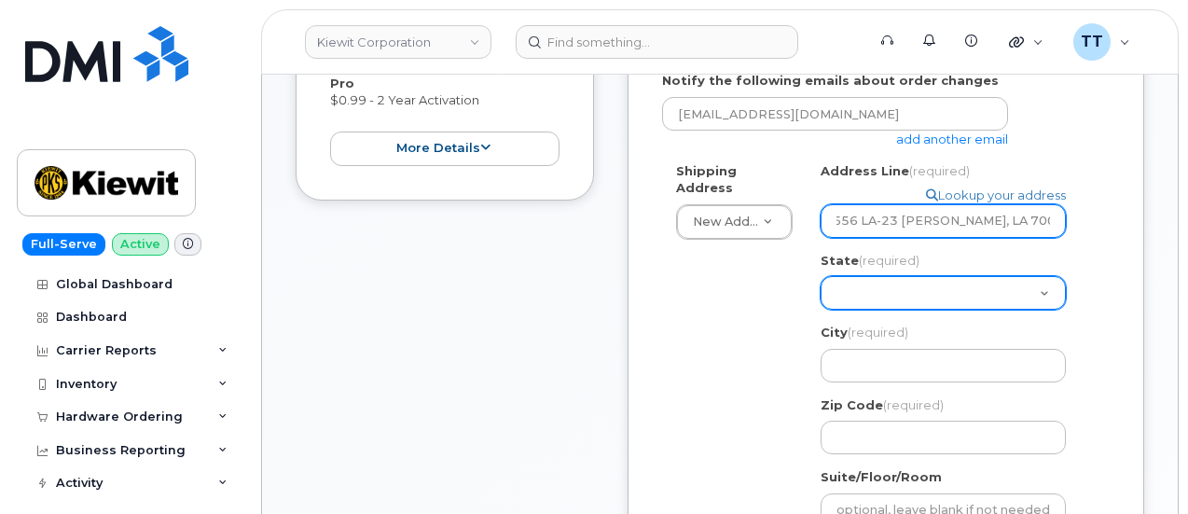
type input "10656 LA-23 aBelle Chasse, LA 70037"
click at [897, 297] on select "Alabama Alaska American Samoa Arizona Arkansas California Colorado Connecticut …" at bounding box center [943, 293] width 245 height 34
select select "LA"
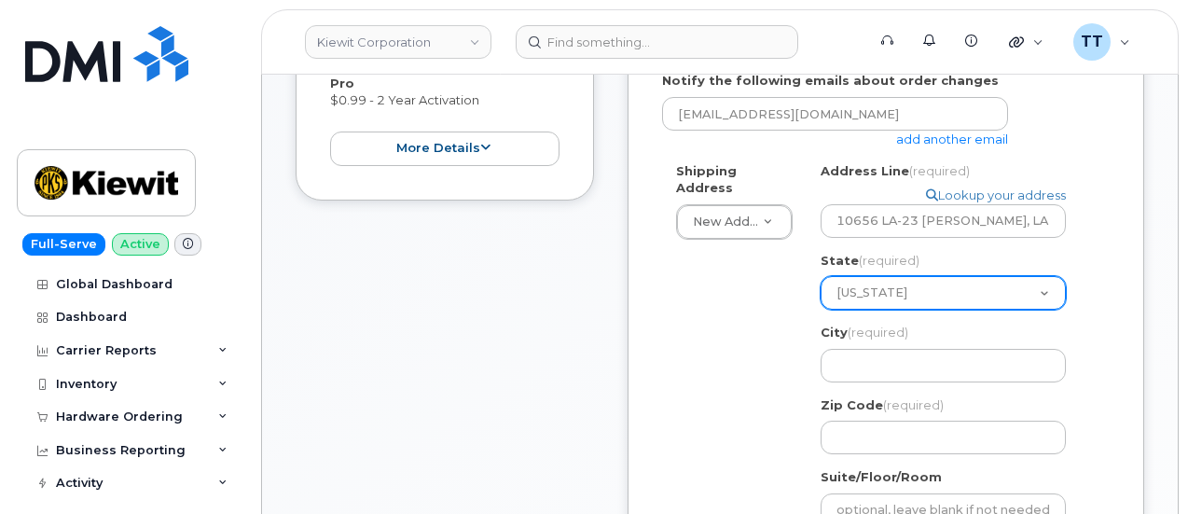
click at [821, 276] on select "Alabama Alaska American Samoa Arizona Arkansas California Colorado Connecticut …" at bounding box center [943, 293] width 245 height 34
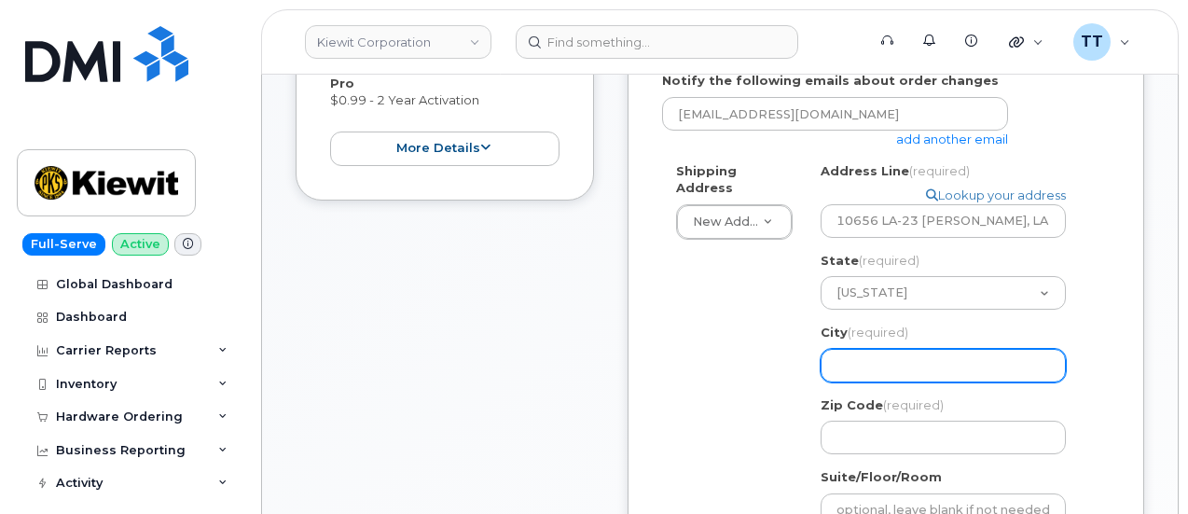
click at [913, 365] on input "City (required)" at bounding box center [943, 366] width 245 height 34
drag, startPoint x: 913, startPoint y: 365, endPoint x: 875, endPoint y: 364, distance: 38.2
click at [875, 364] on input "City (required)" at bounding box center [943, 366] width 245 height 34
paste input "Belle Chasse"
select select
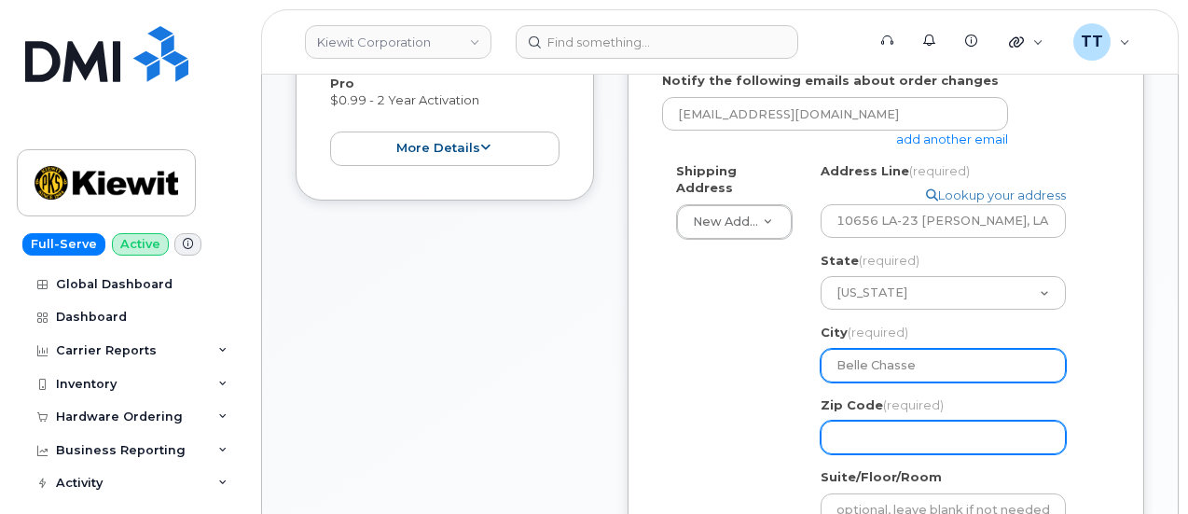
type input "Belle Chasse"
click at [891, 439] on input "Zip Code (required)" at bounding box center [943, 438] width 245 height 34
click at [944, 439] on input "Zip Code (required)" at bounding box center [943, 438] width 245 height 34
select select
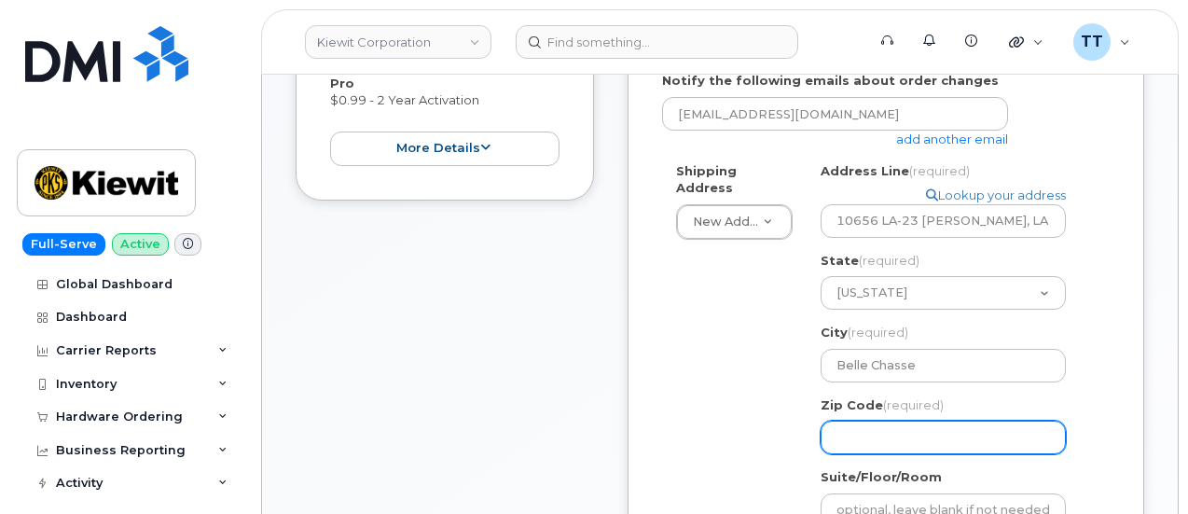
type input "7"
select select
type input "70"
select select
type input "700"
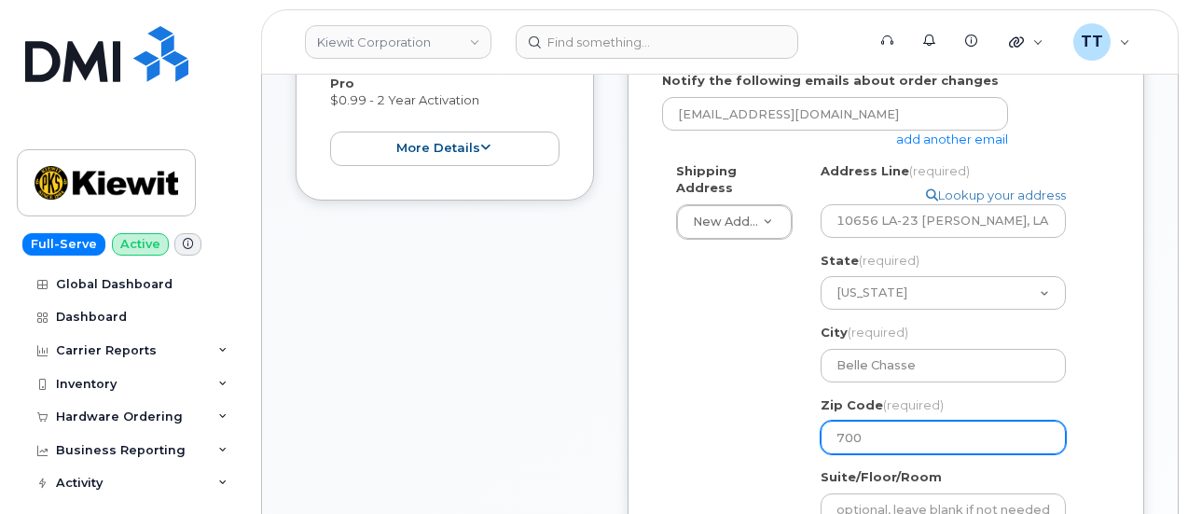
select select
type input "7003"
select select
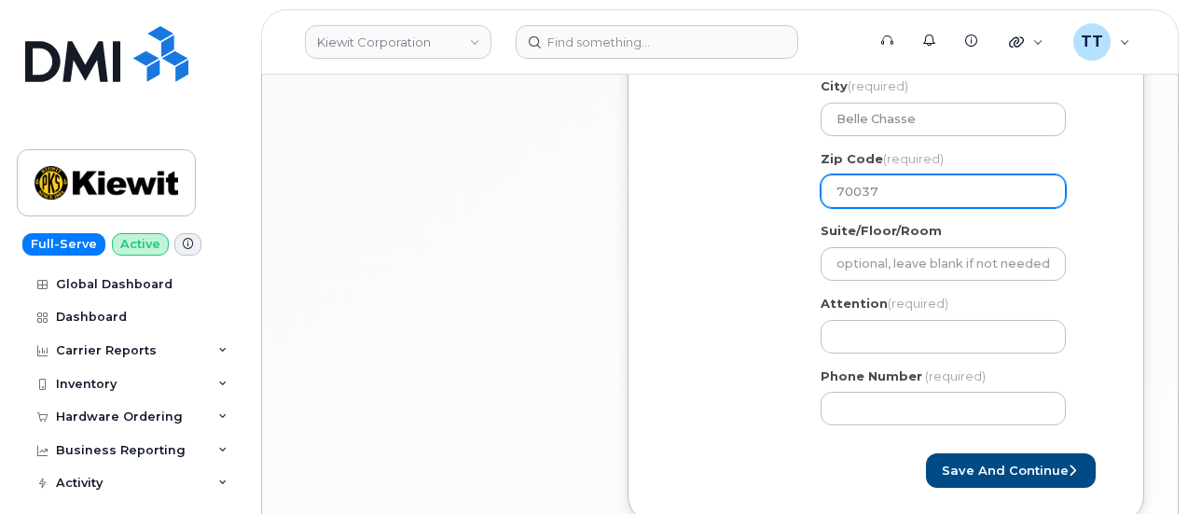
scroll to position [746, 0]
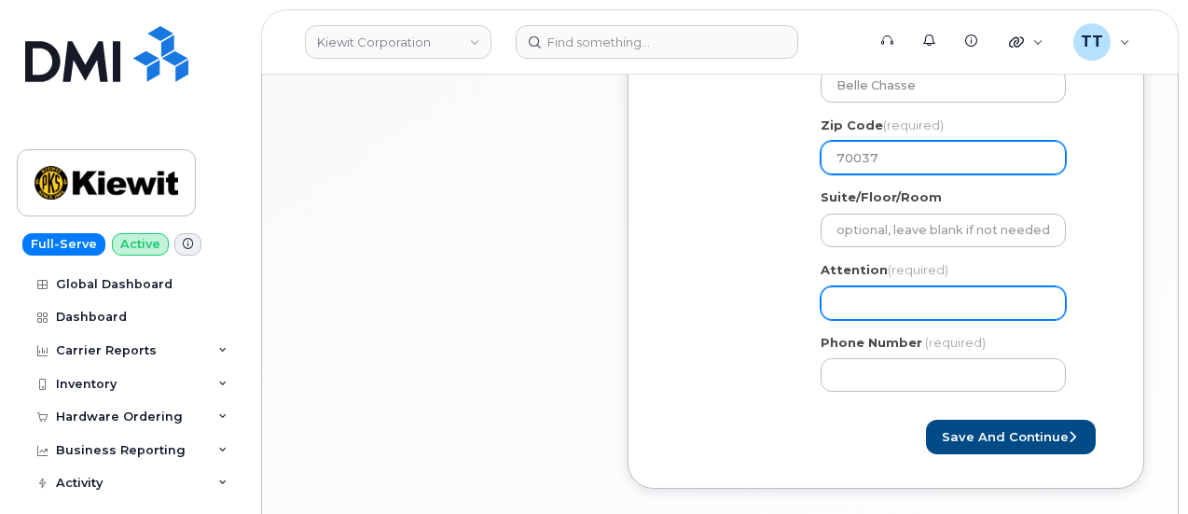
type input "70037"
click at [914, 307] on input "Attention (required)" at bounding box center [943, 303] width 245 height 34
click at [942, 293] on input "Attention (required)" at bounding box center [943, 303] width 245 height 34
paste input "CS0791130"
select select
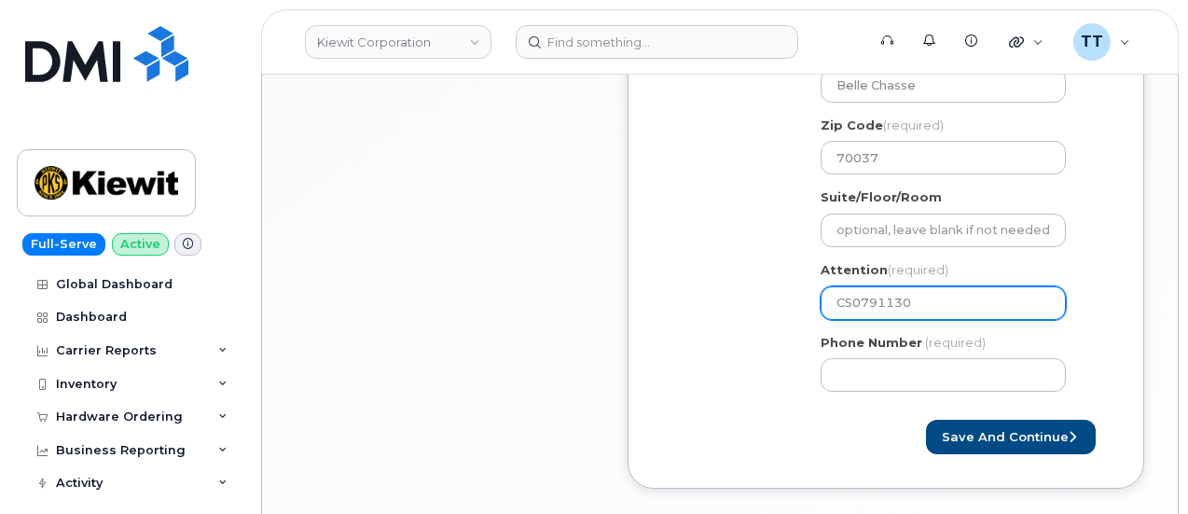
type input "CS0791130"
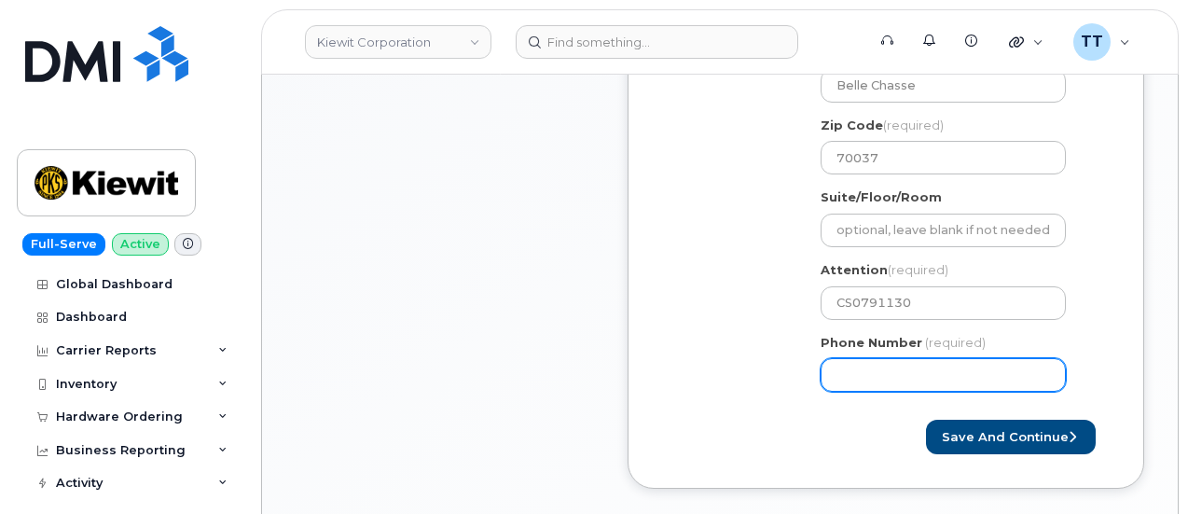
click at [984, 376] on input "Phone Number" at bounding box center [943, 375] width 245 height 34
paste input "7247309641"
click at [892, 378] on input "Phone Number" at bounding box center [943, 375] width 245 height 34
select select
type input "7247309641"
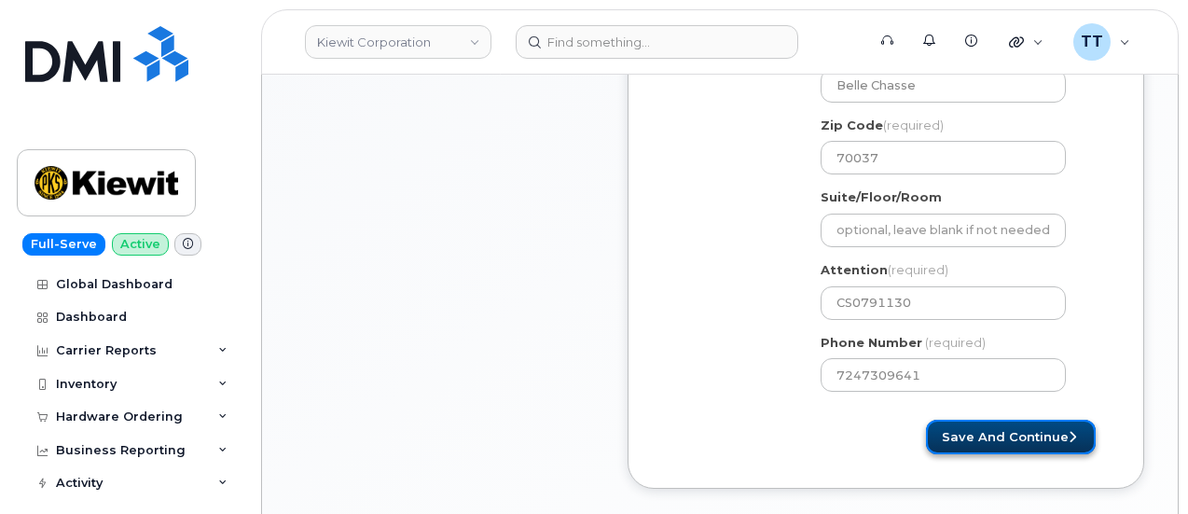
click at [975, 437] on button "Save and Continue" at bounding box center [1011, 437] width 170 height 35
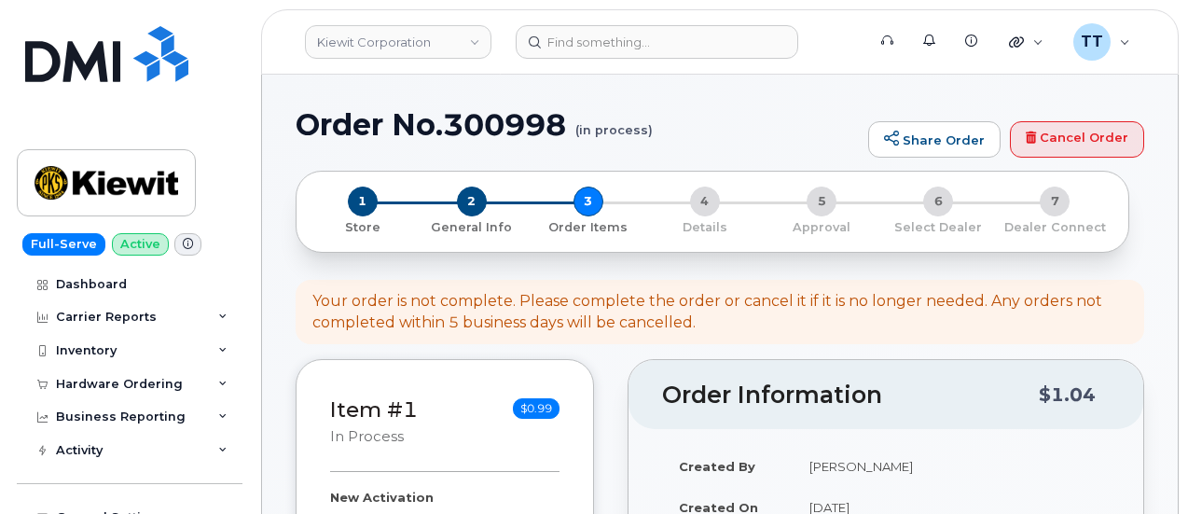
select select
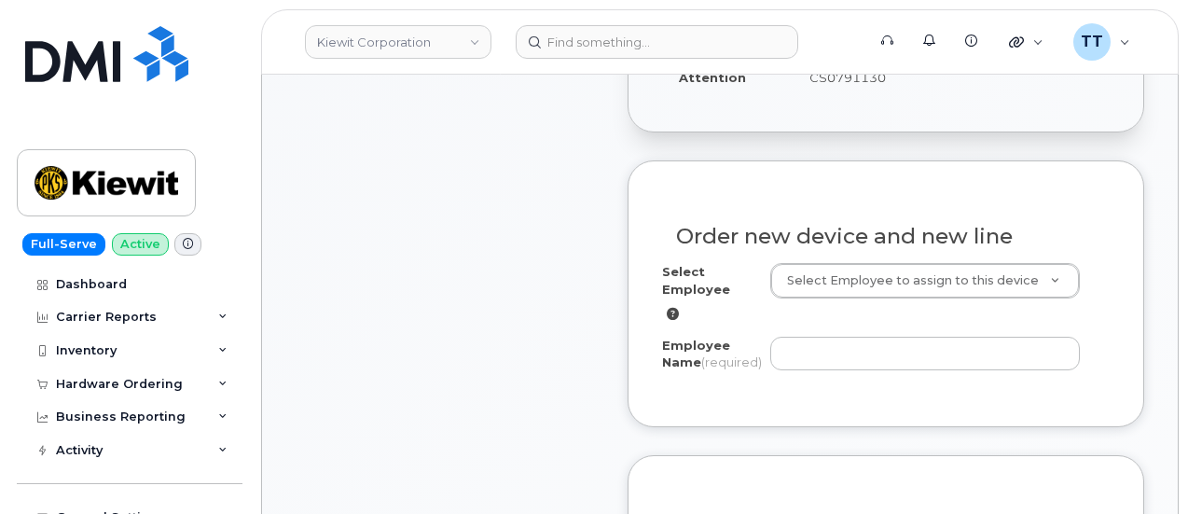
scroll to position [839, 0]
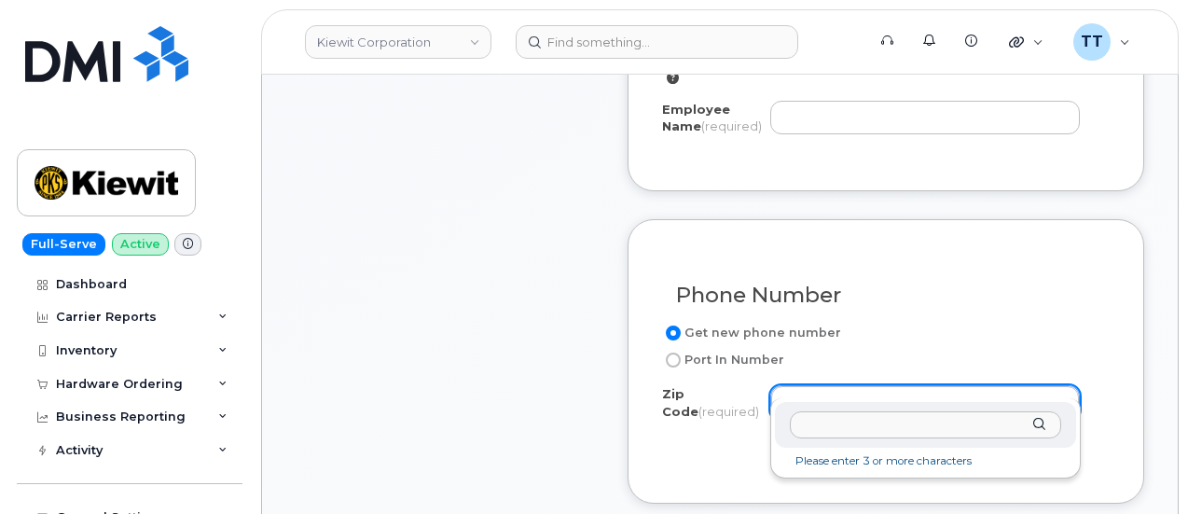
click at [822, 421] on input "Zip Code (required)" at bounding box center [925, 424] width 271 height 27
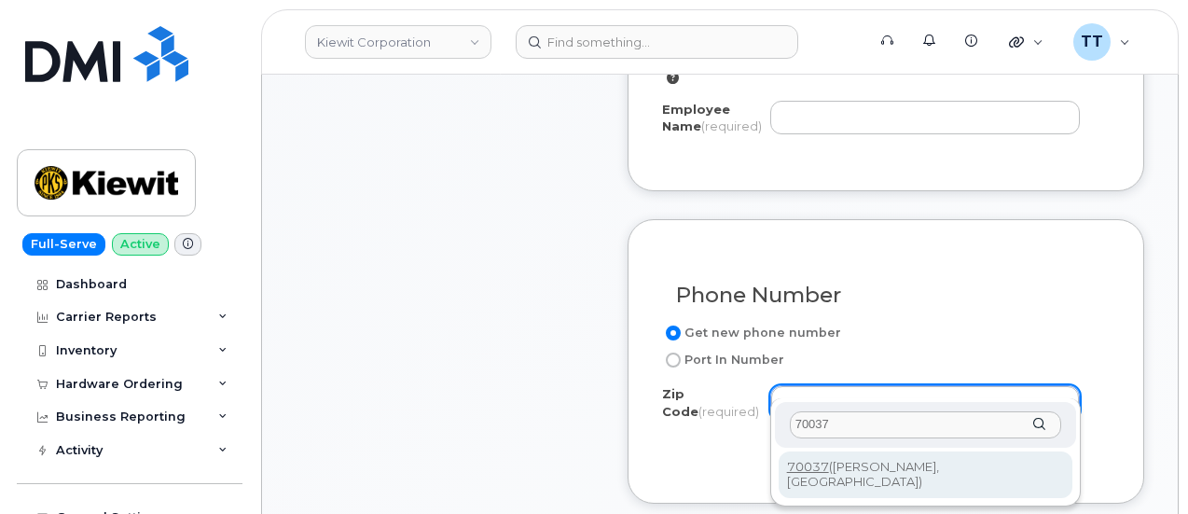
type input "70037"
type input "70037 (Belle [PERSON_NAME], [GEOGRAPHIC_DATA])"
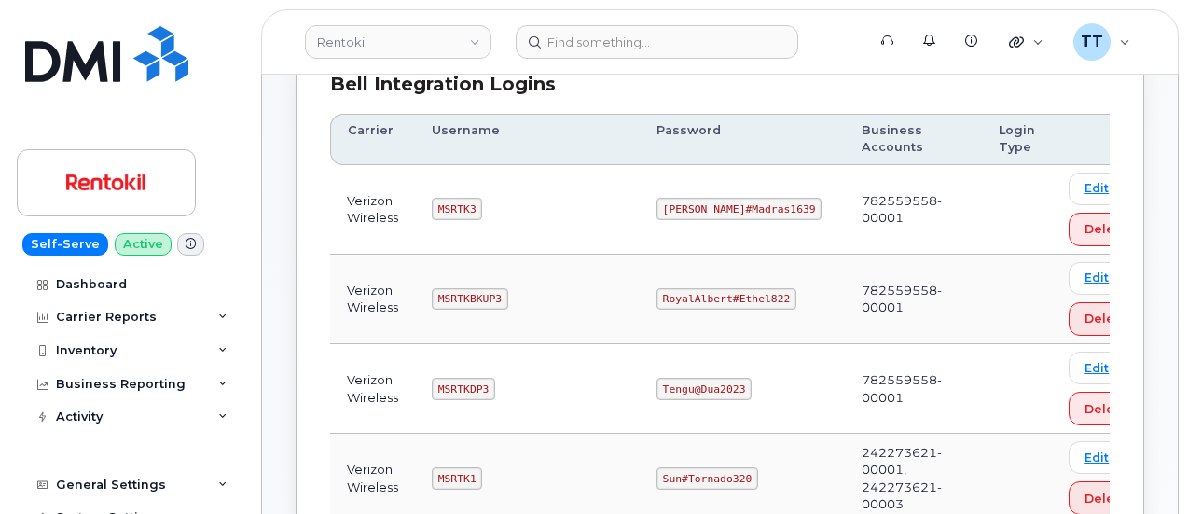
scroll to position [280, 0]
click at [442, 212] on code "MSRTK3" at bounding box center [457, 208] width 50 height 22
click at [444, 209] on code "MSRTK3" at bounding box center [457, 208] width 50 height 22
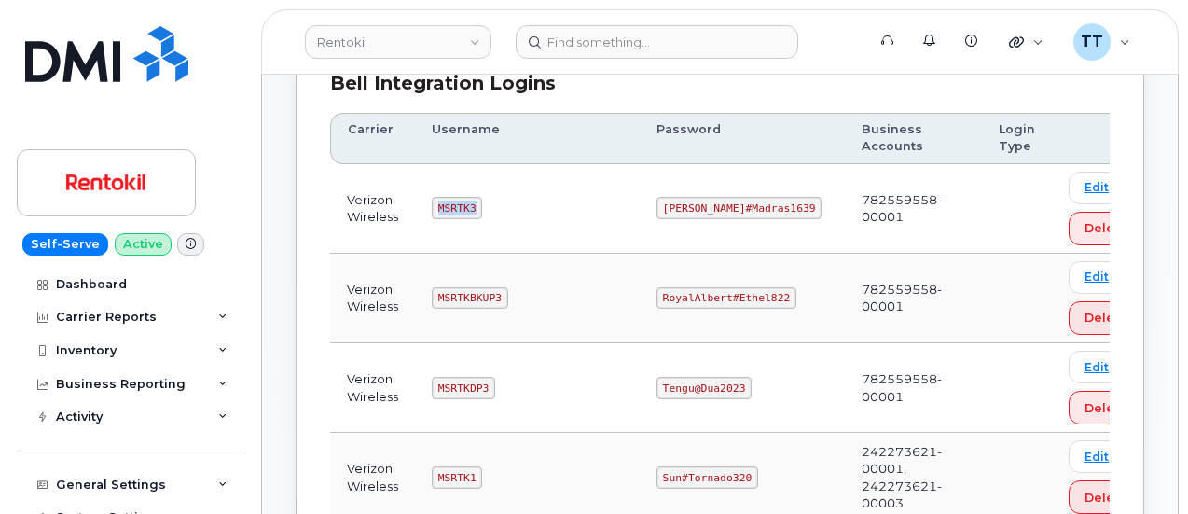
copy code "MSRTK3"
click at [533, 215] on td "MSRTK3" at bounding box center [527, 209] width 225 height 90
click at [685, 204] on code "[PERSON_NAME]#Madras1639" at bounding box center [739, 208] width 166 height 22
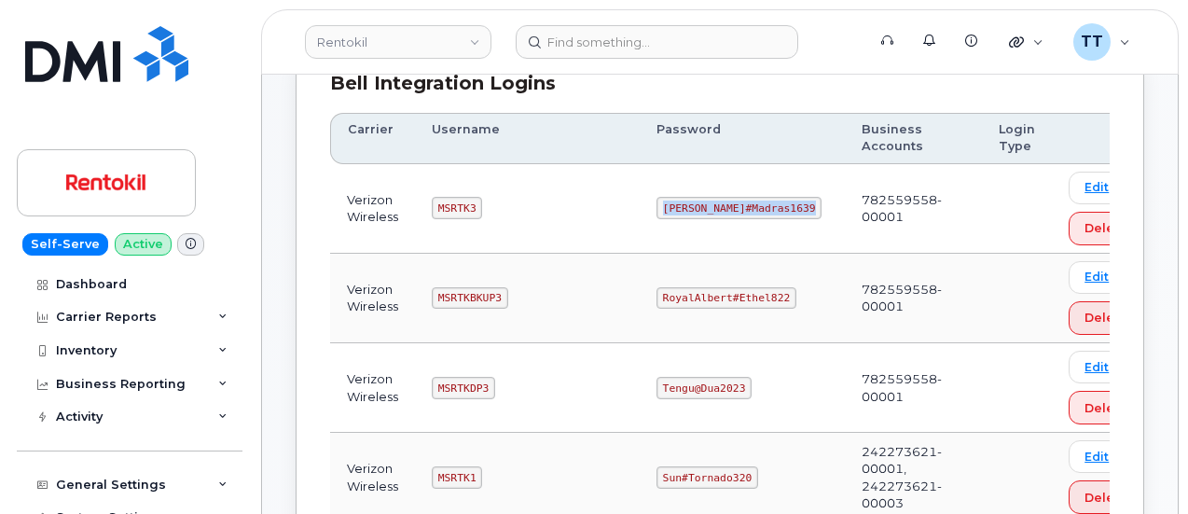
copy code "[PERSON_NAME]#Madras1639"
click at [733, 207] on code "[PERSON_NAME]#Madras1639" at bounding box center [739, 208] width 166 height 22
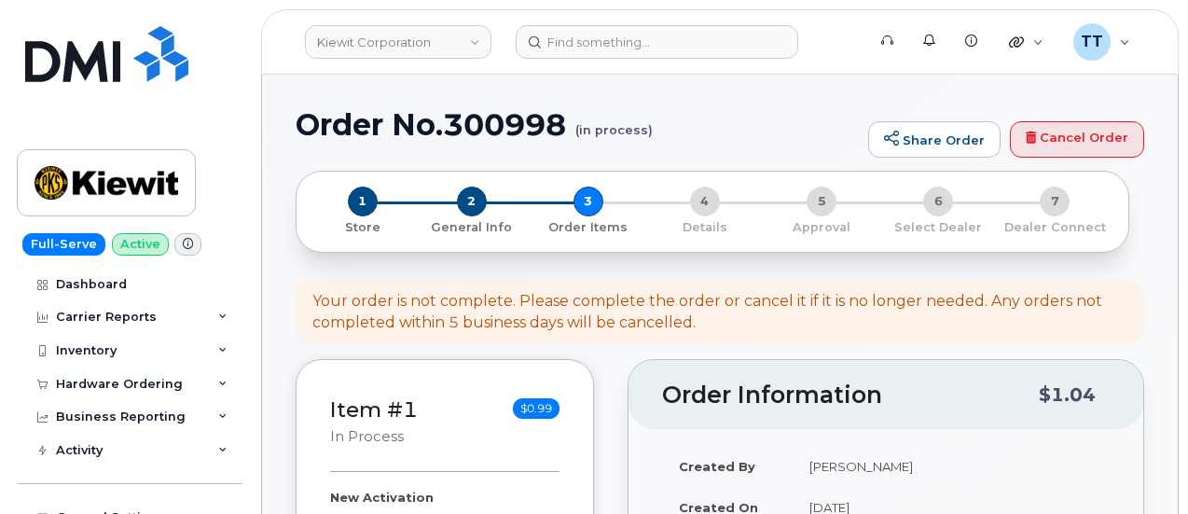
select select
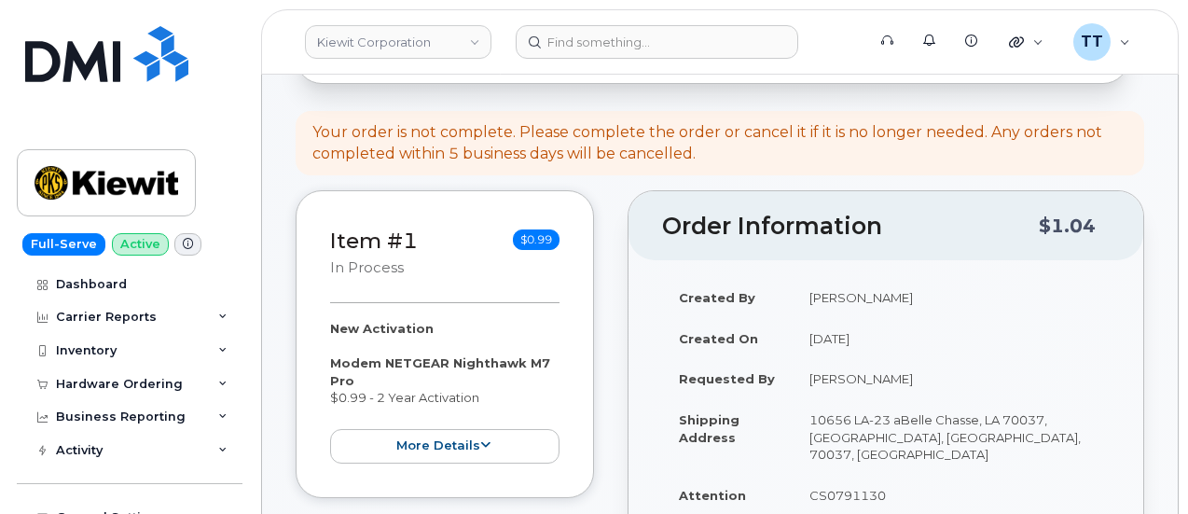
scroll to position [186, 0]
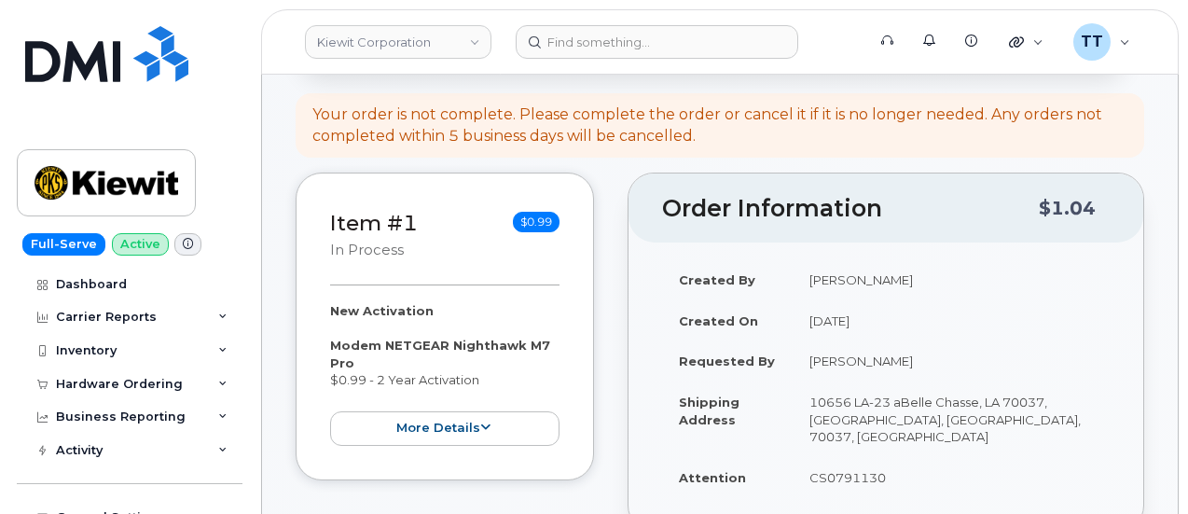
click at [843, 363] on td "[PERSON_NAME]" at bounding box center [951, 360] width 317 height 41
copy tbody "[PERSON_NAME]"
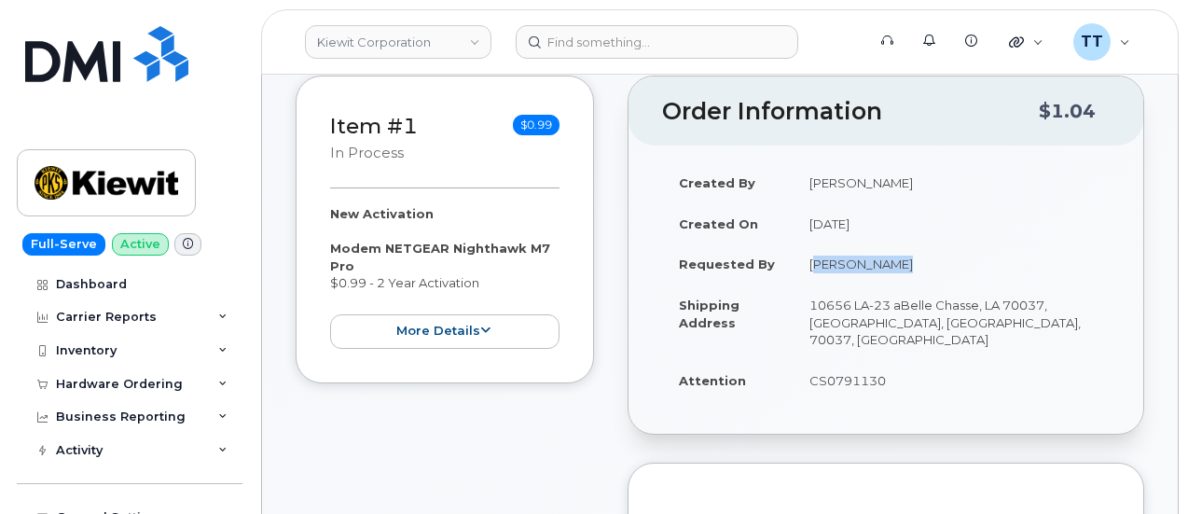
scroll to position [653, 0]
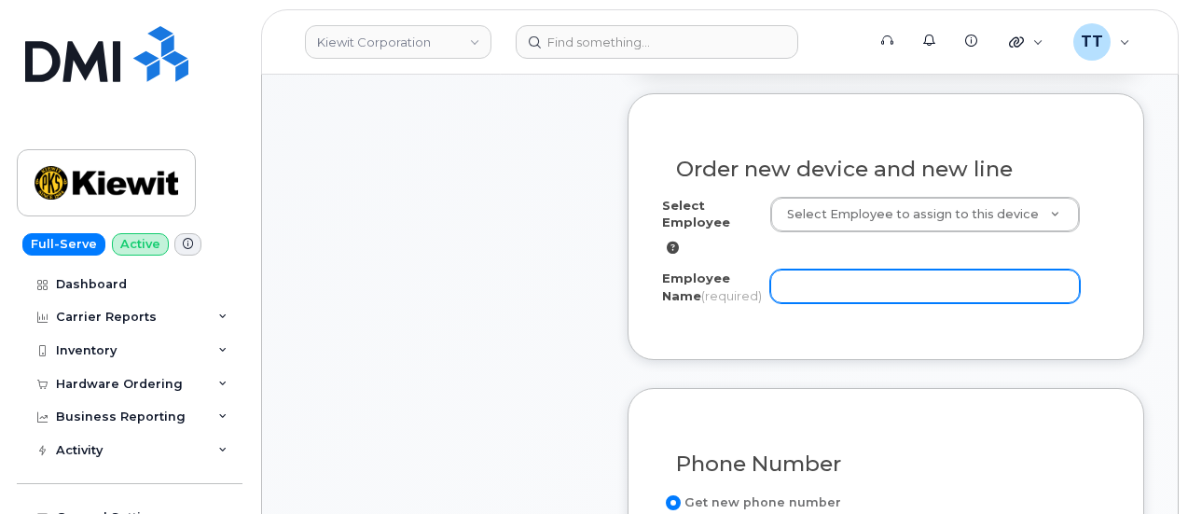
click at [835, 269] on input "Employee Name (required)" at bounding box center [925, 286] width 310 height 34
paste input "[PERSON_NAME]"
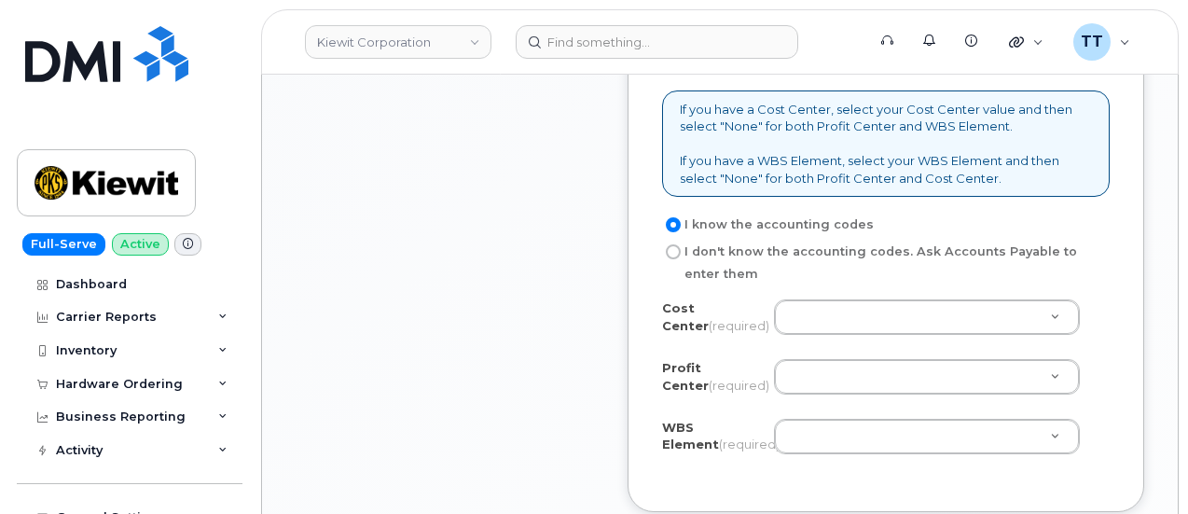
scroll to position [1772, 0]
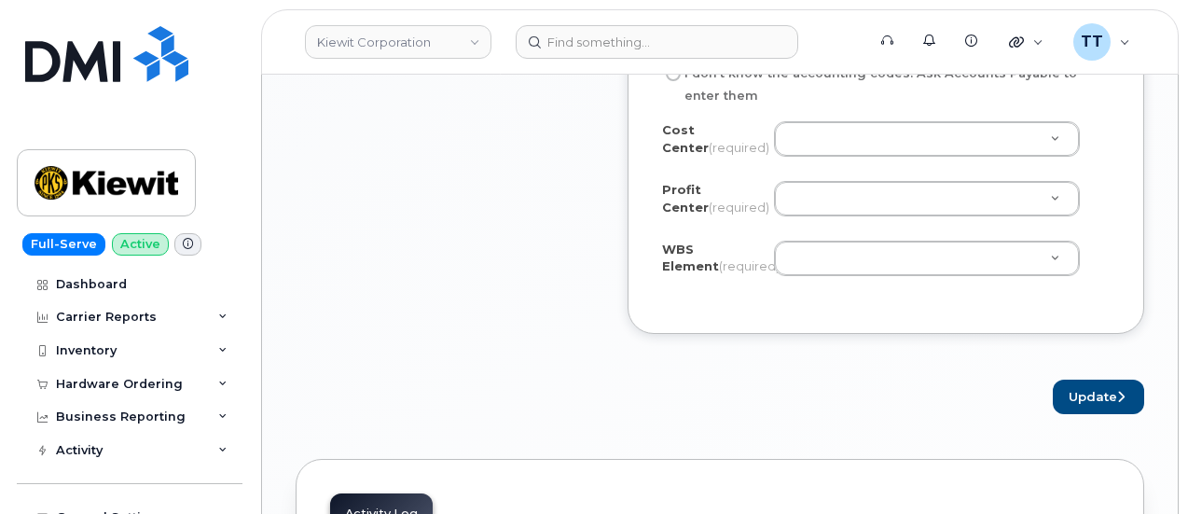
type input "[PERSON_NAME]"
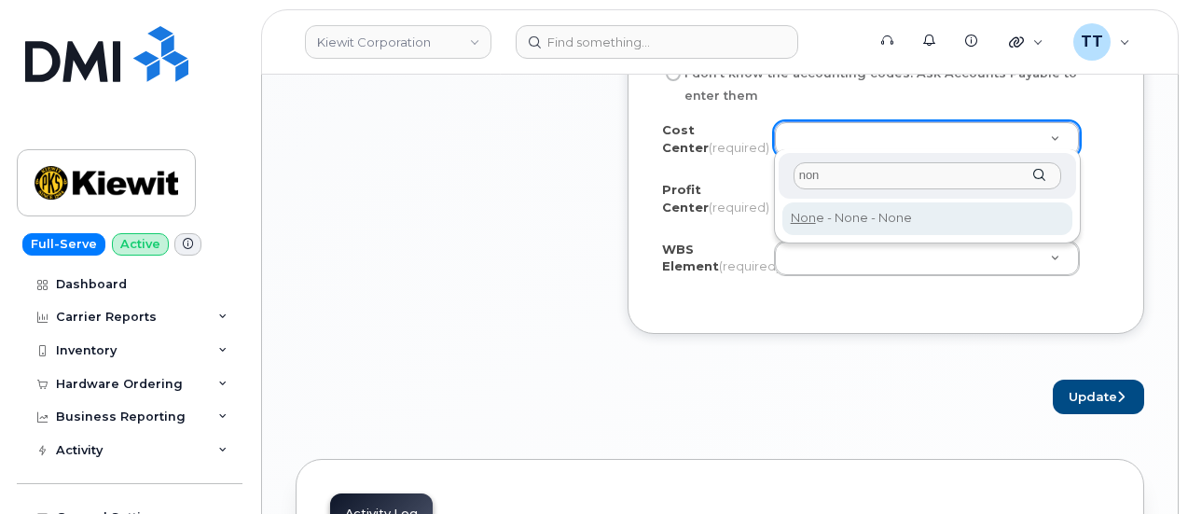
type input "non"
type input "None"
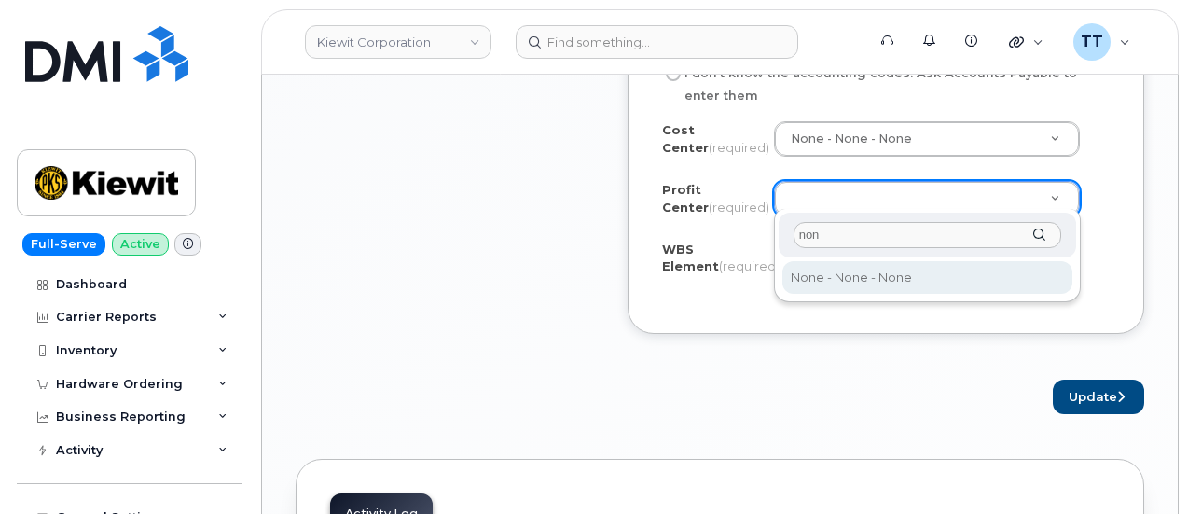
type input "non"
select select "None"
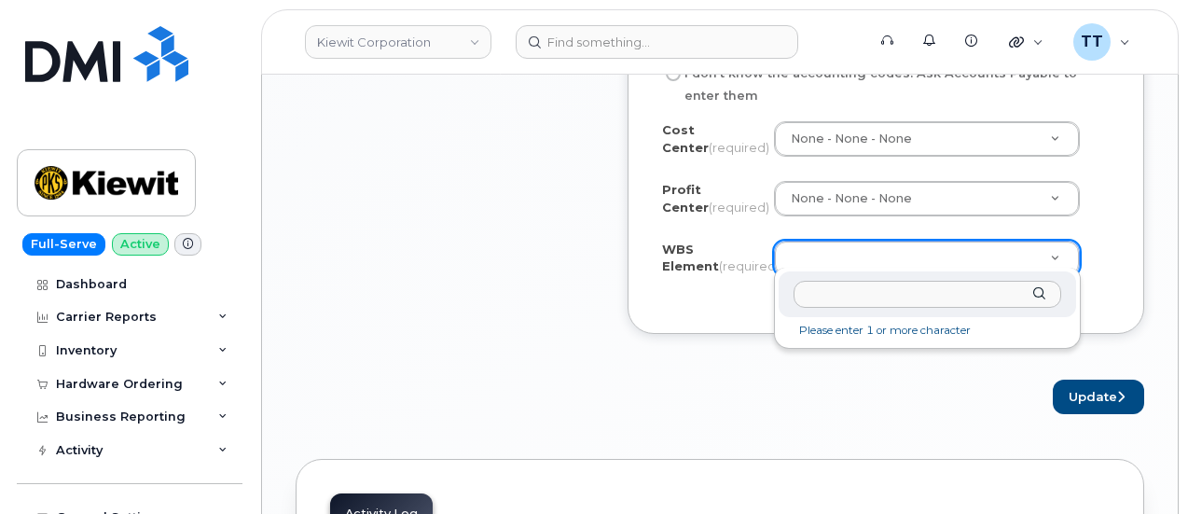
paste input "106026.1182"
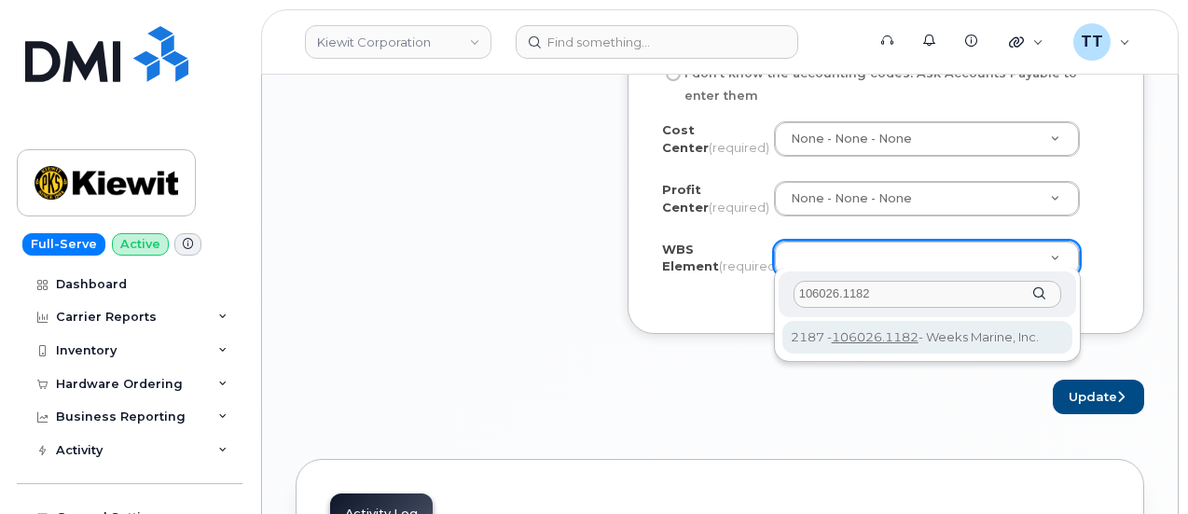
type input "106026.1182"
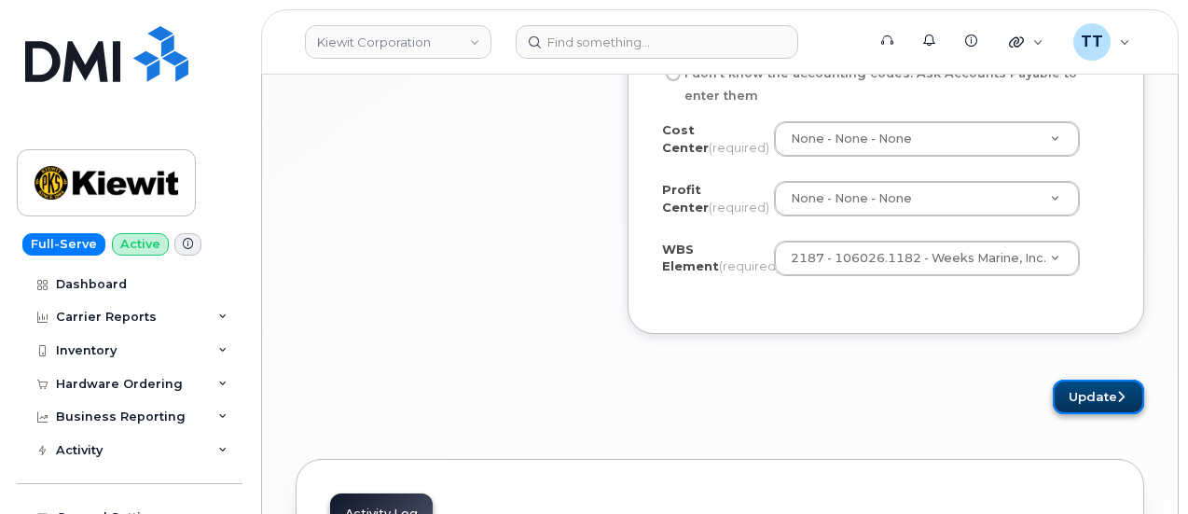
click at [1093, 380] on button "Update" at bounding box center [1098, 397] width 91 height 35
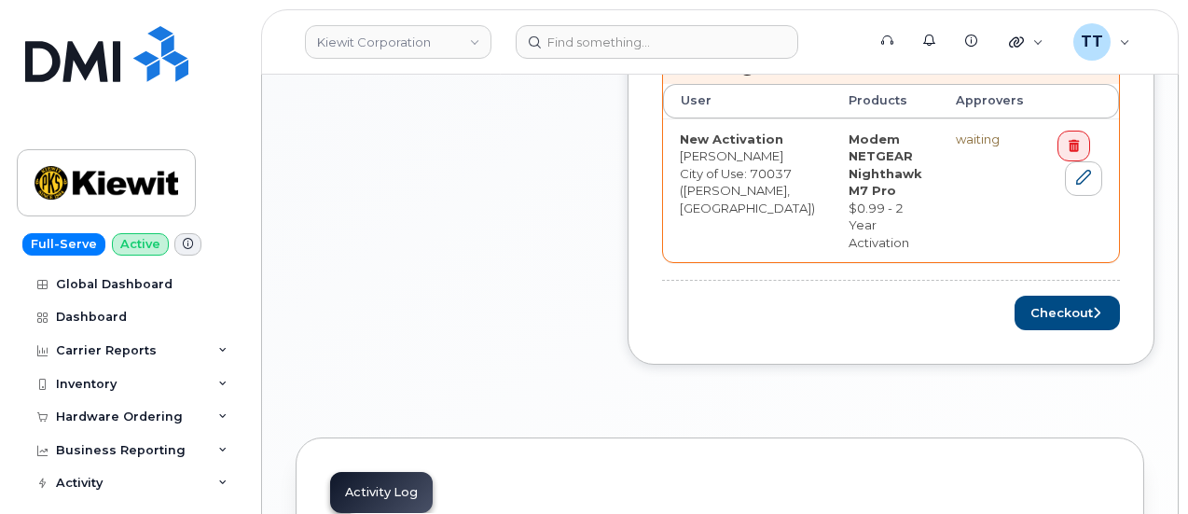
scroll to position [1026, 0]
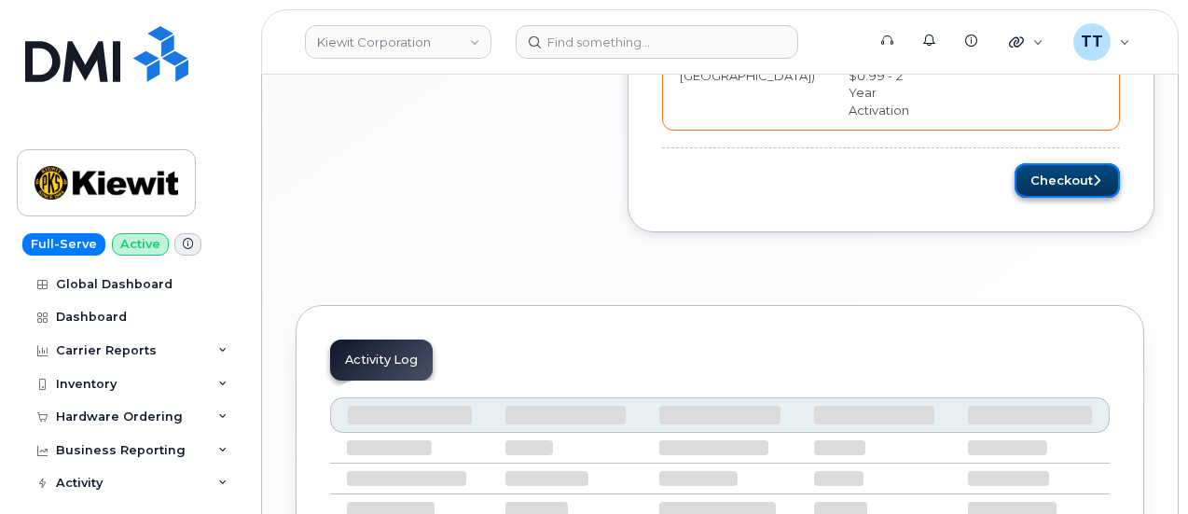
click at [1040, 163] on button "Checkout" at bounding box center [1067, 180] width 105 height 35
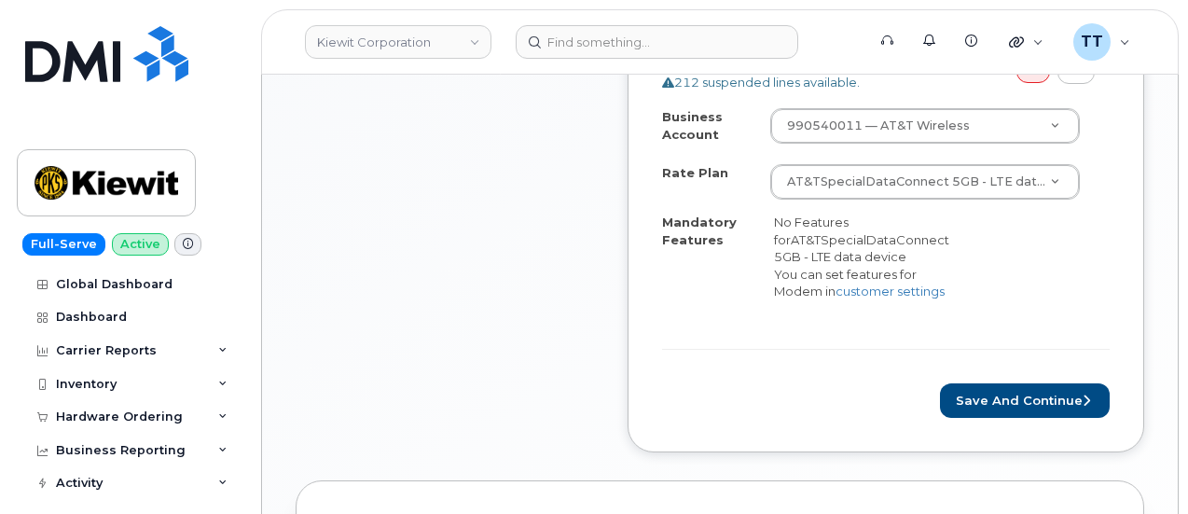
scroll to position [932, 0]
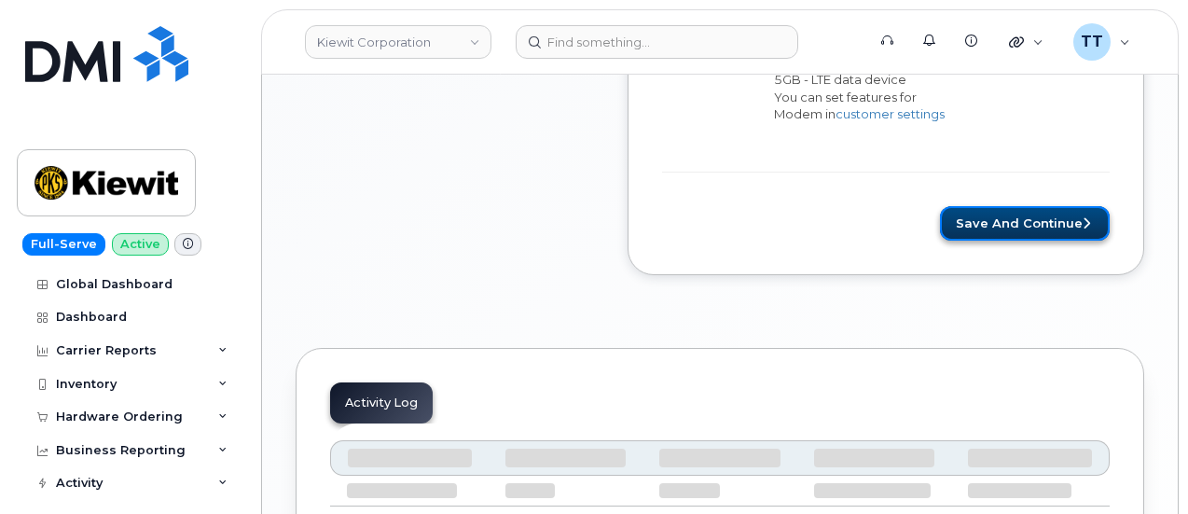
click at [1022, 206] on button "Save and Continue" at bounding box center [1025, 223] width 170 height 35
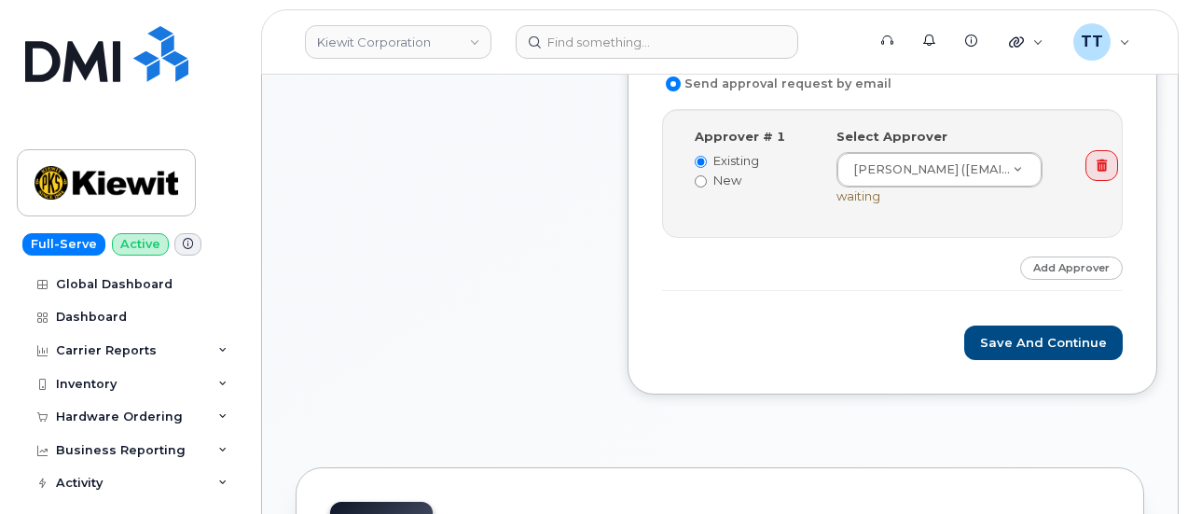
scroll to position [839, 0]
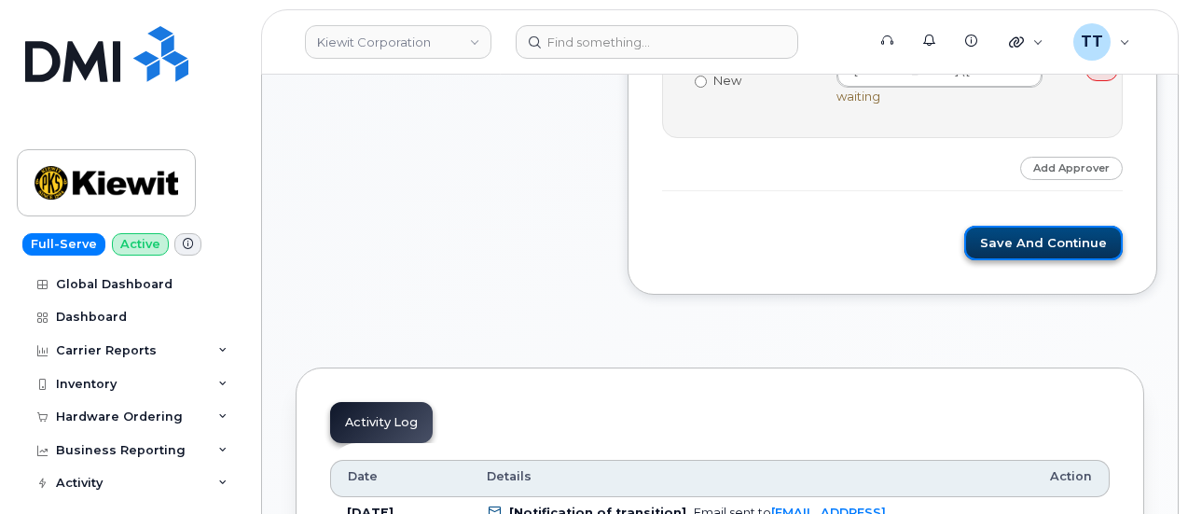
click at [1056, 226] on button "Save and Continue" at bounding box center [1043, 243] width 159 height 35
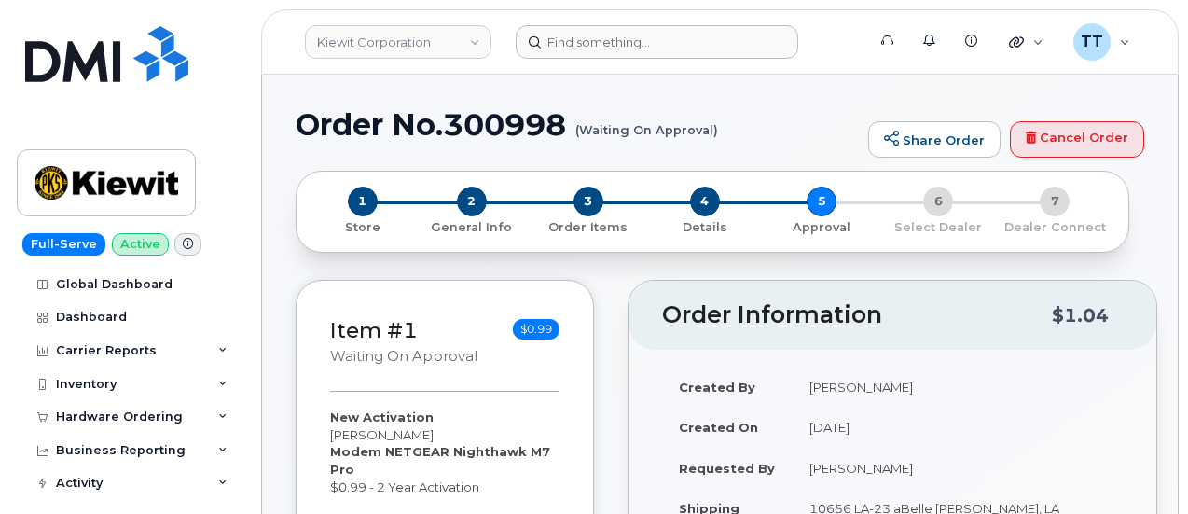
click at [836, 31] on form at bounding box center [685, 42] width 338 height 34
click at [375, 55] on link "Kiewit Corporation" at bounding box center [398, 42] width 186 height 34
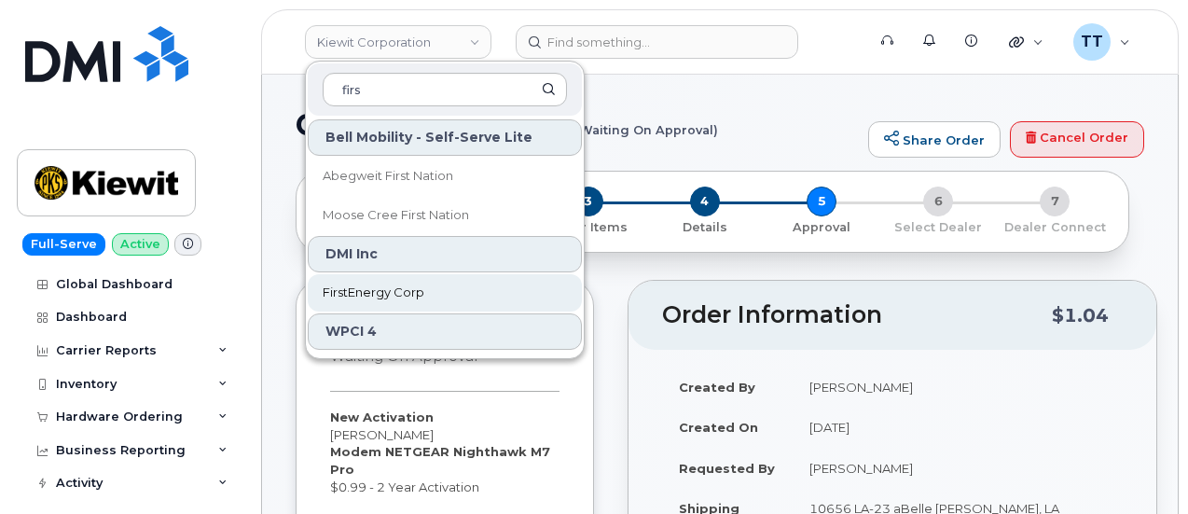
type input "firs"
click at [391, 290] on span "FirstEnergy Corp" at bounding box center [374, 292] width 102 height 19
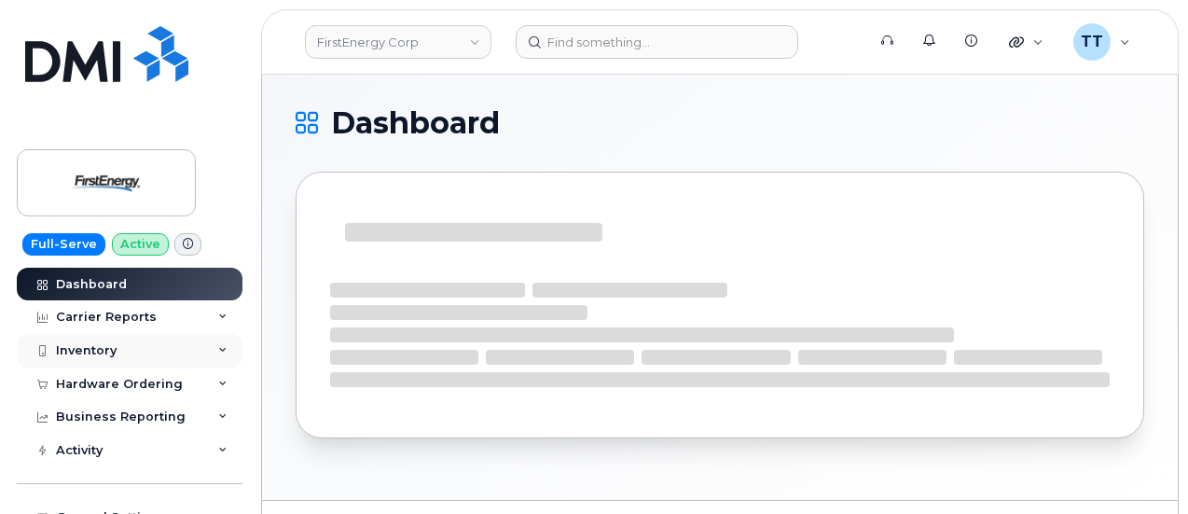
click at [197, 346] on div "Inventory" at bounding box center [130, 351] width 226 height 34
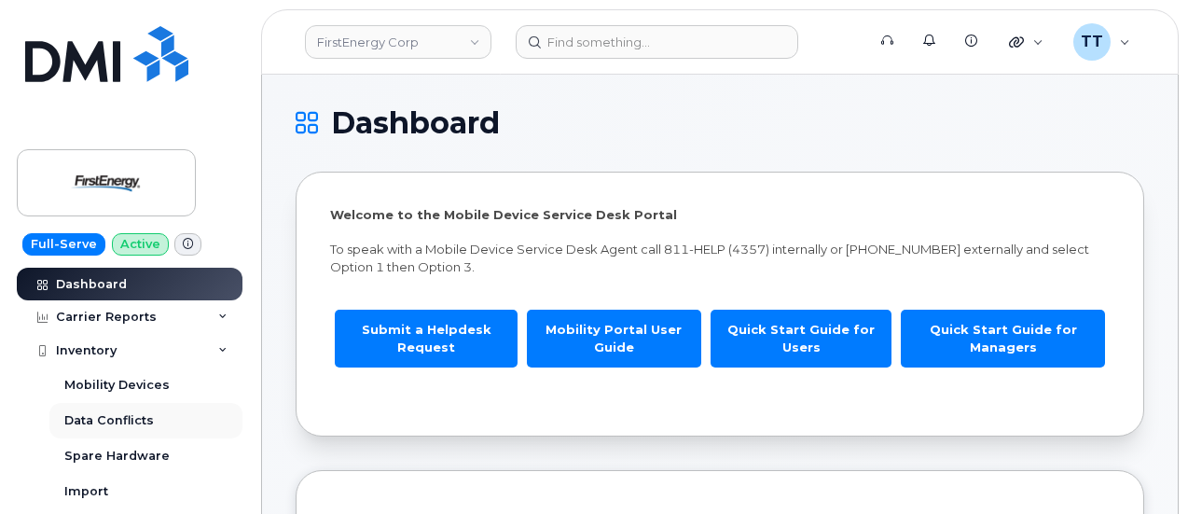
scroll to position [93, 0]
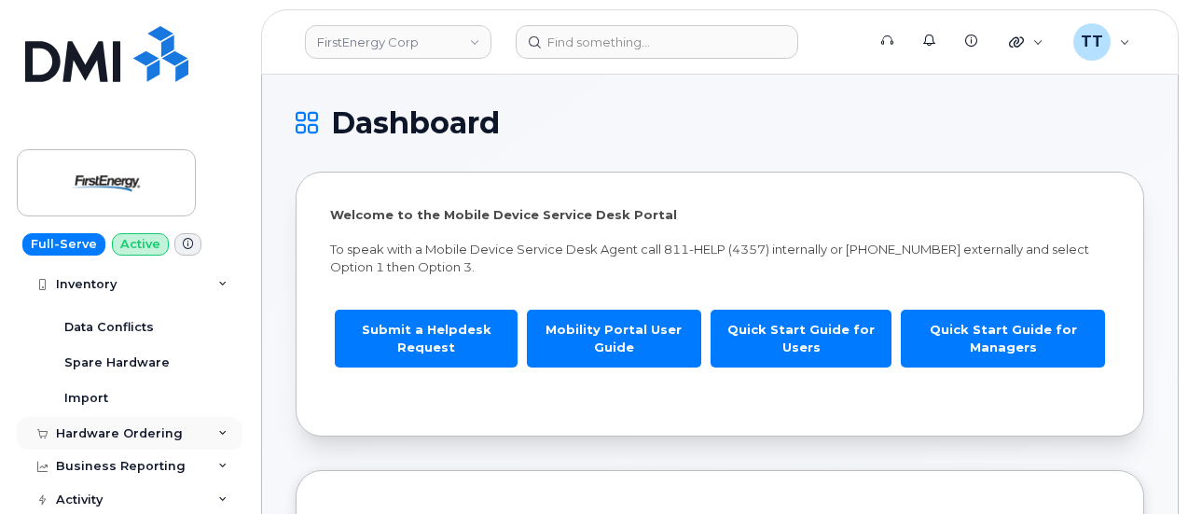
click at [150, 437] on div "Hardware Ordering" at bounding box center [119, 433] width 127 height 15
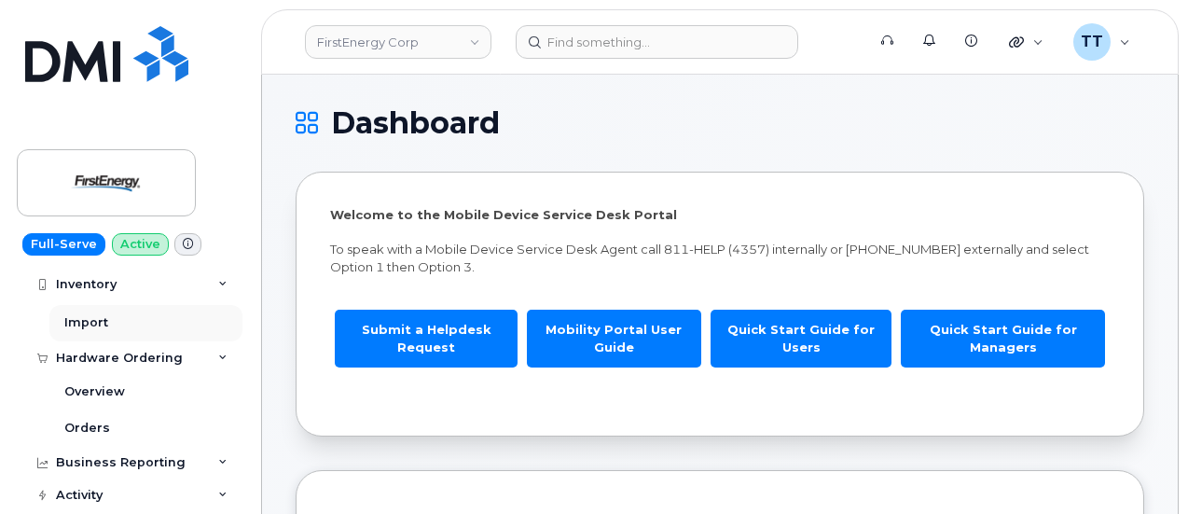
scroll to position [186, 0]
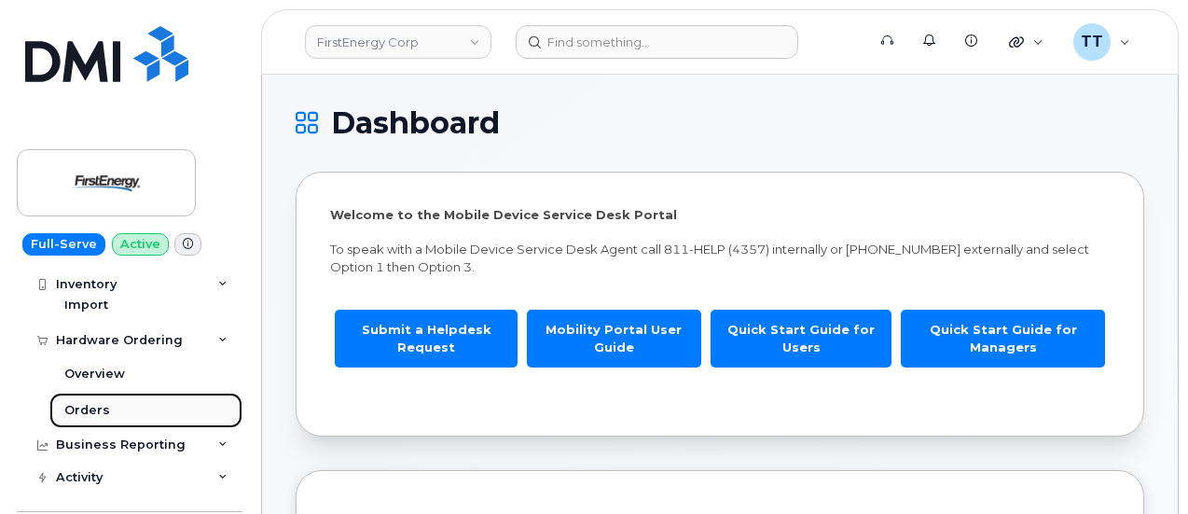
click at [145, 409] on link "Orders" at bounding box center [145, 410] width 193 height 35
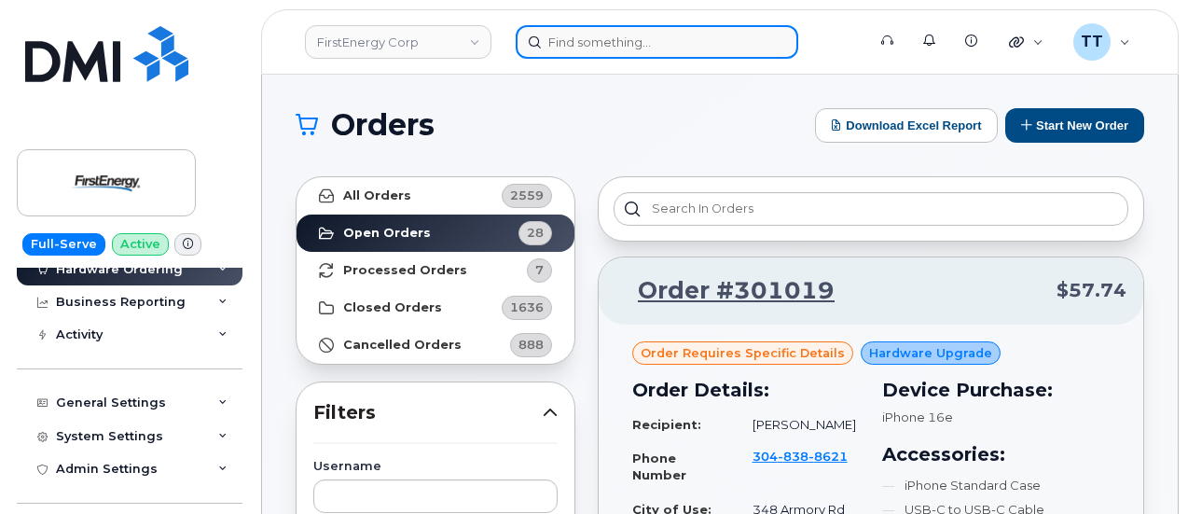
click at [604, 40] on input at bounding box center [657, 42] width 283 height 34
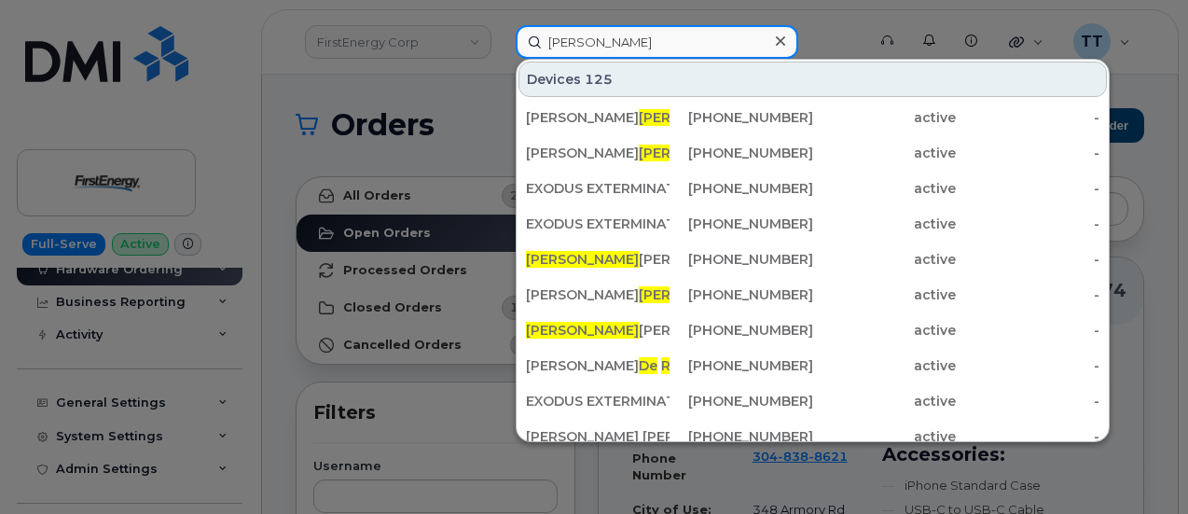
click at [549, 46] on input "dery" at bounding box center [657, 42] width 283 height 34
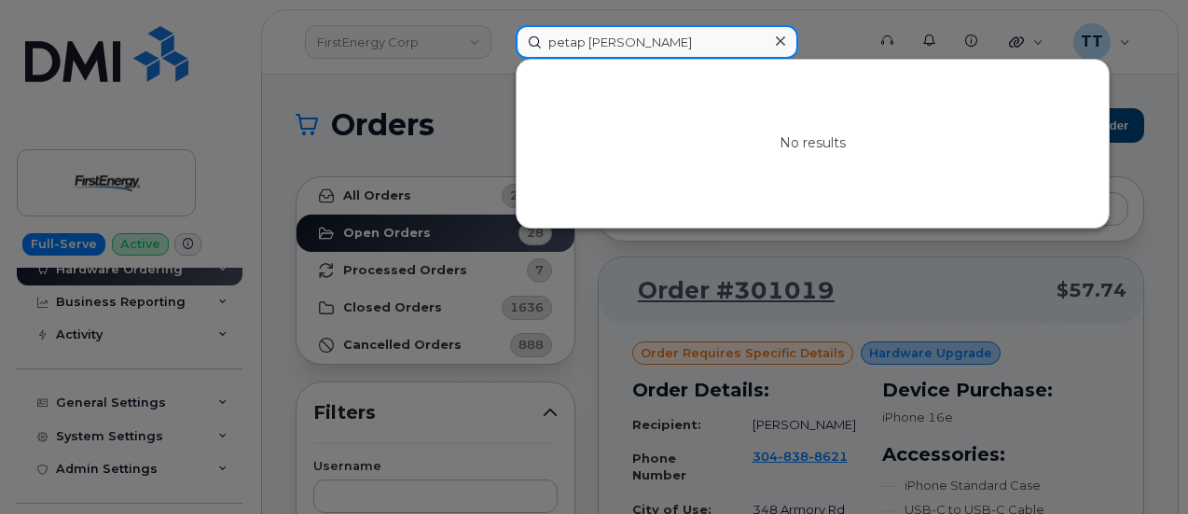
click at [573, 44] on input "petap dery" at bounding box center [657, 42] width 283 height 34
type input "pete dery"
click at [576, 40] on input "pete dery" at bounding box center [657, 42] width 283 height 34
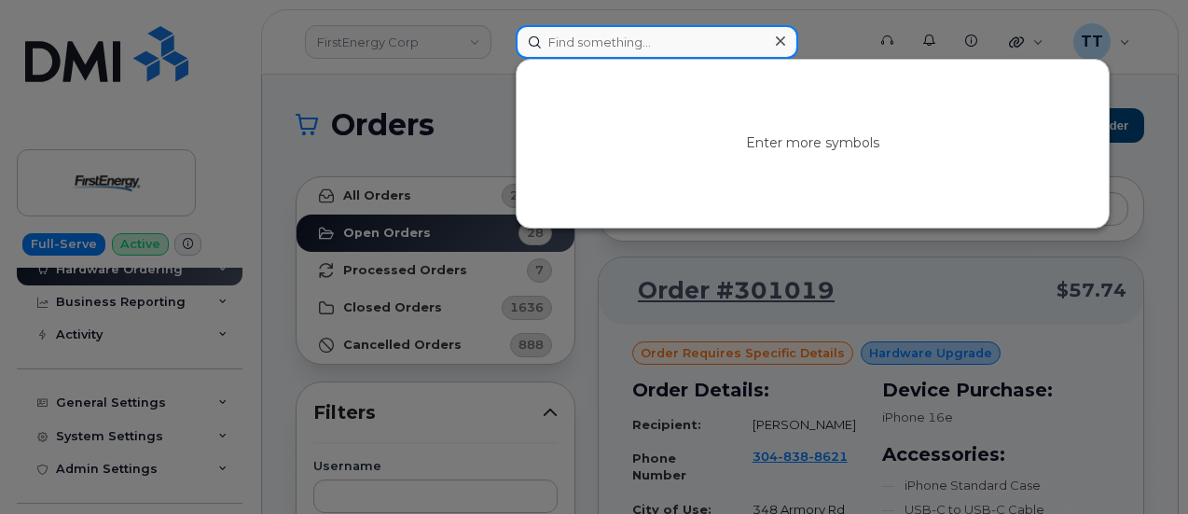
click at [615, 45] on input at bounding box center [657, 42] width 283 height 34
paste input "pete dery"
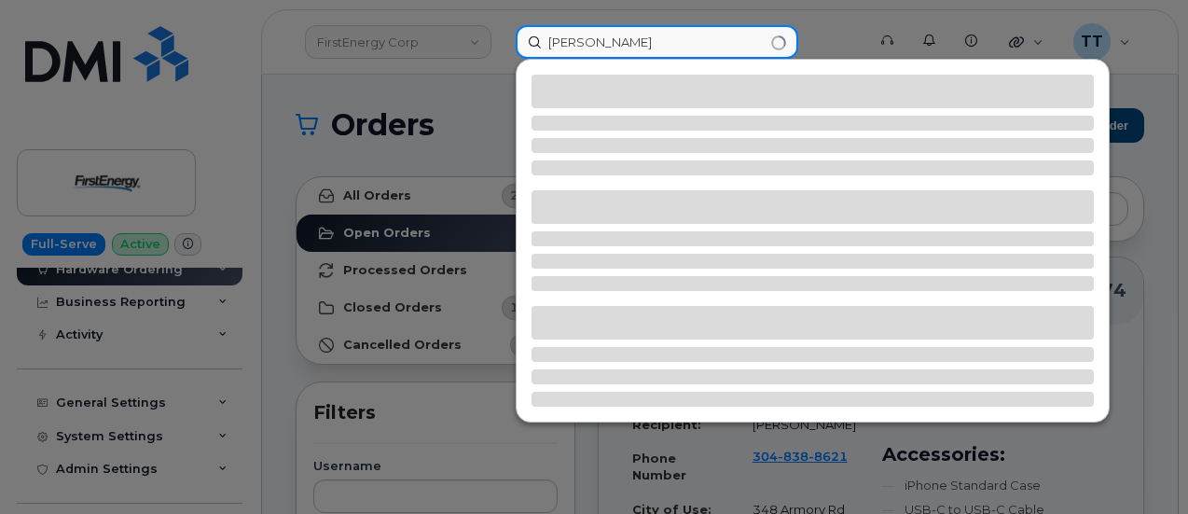
click at [579, 42] on input "pete dery" at bounding box center [657, 42] width 283 height 34
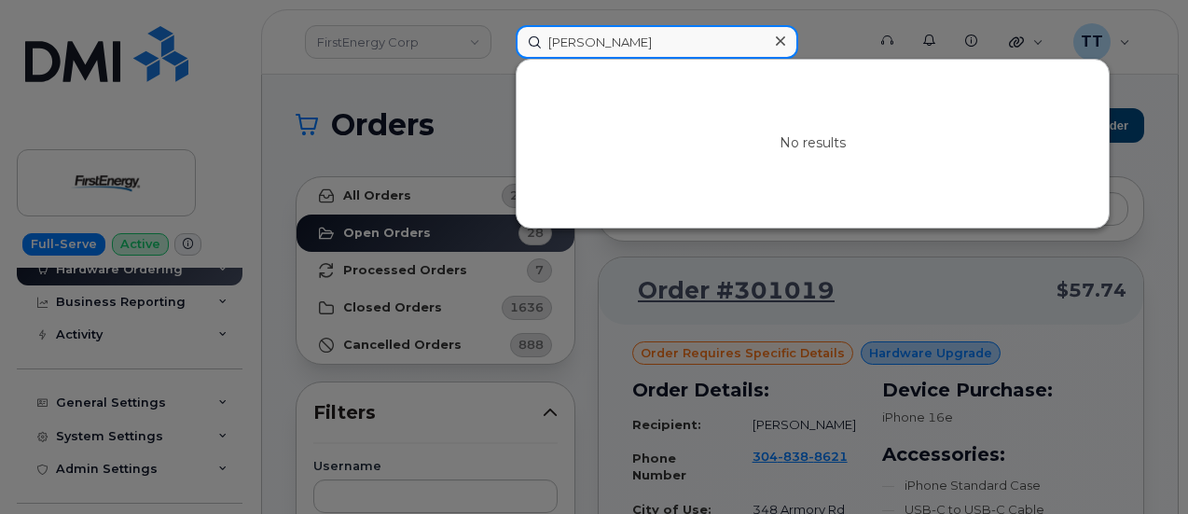
type input "pete dery"
